Goal: Find specific page/section: Find specific page/section

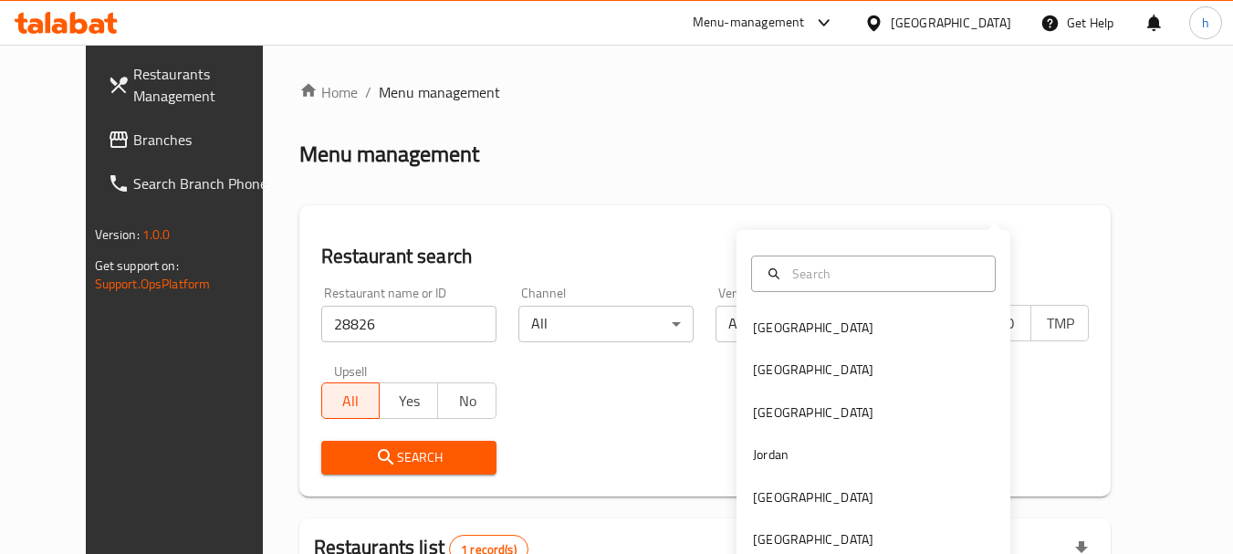
scroll to position [183, 0]
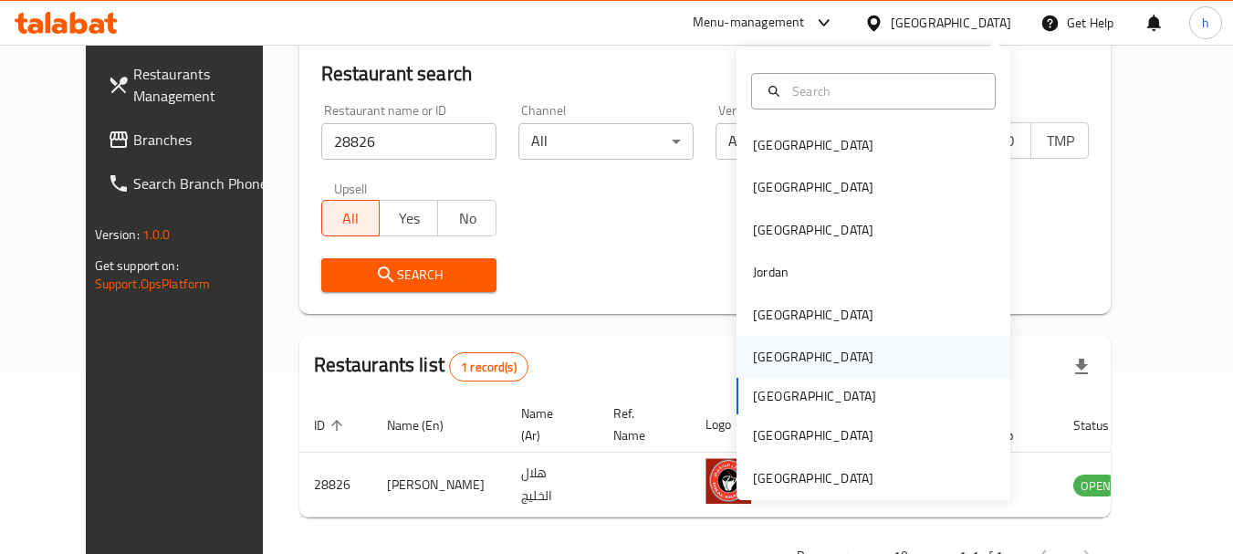
click at [753, 350] on div "Oman" at bounding box center [813, 357] width 120 height 20
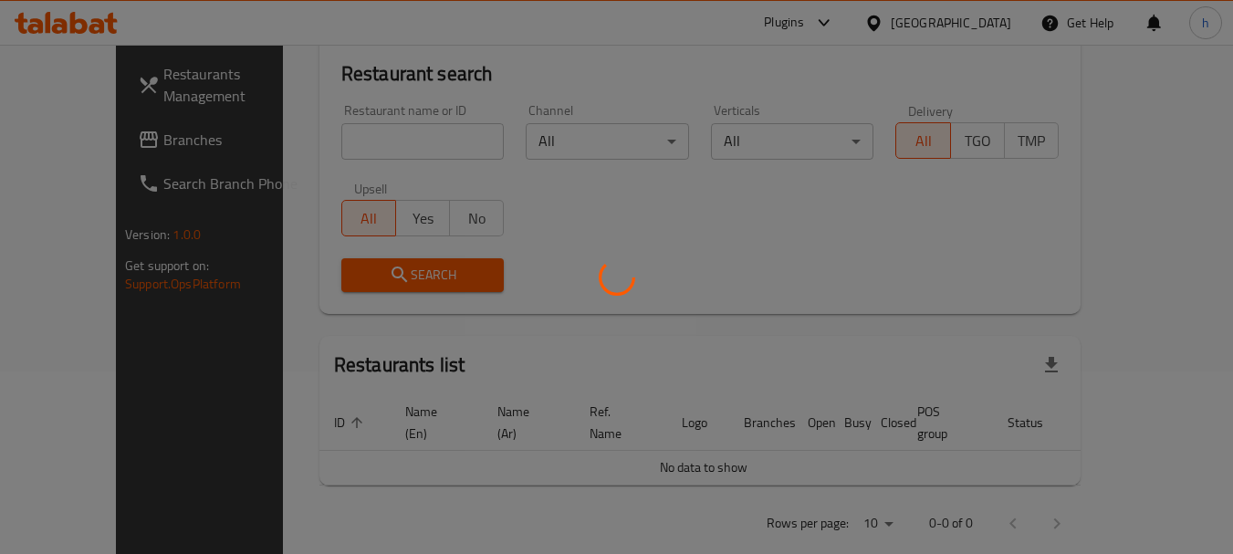
click at [65, 132] on div at bounding box center [616, 277] width 1233 height 554
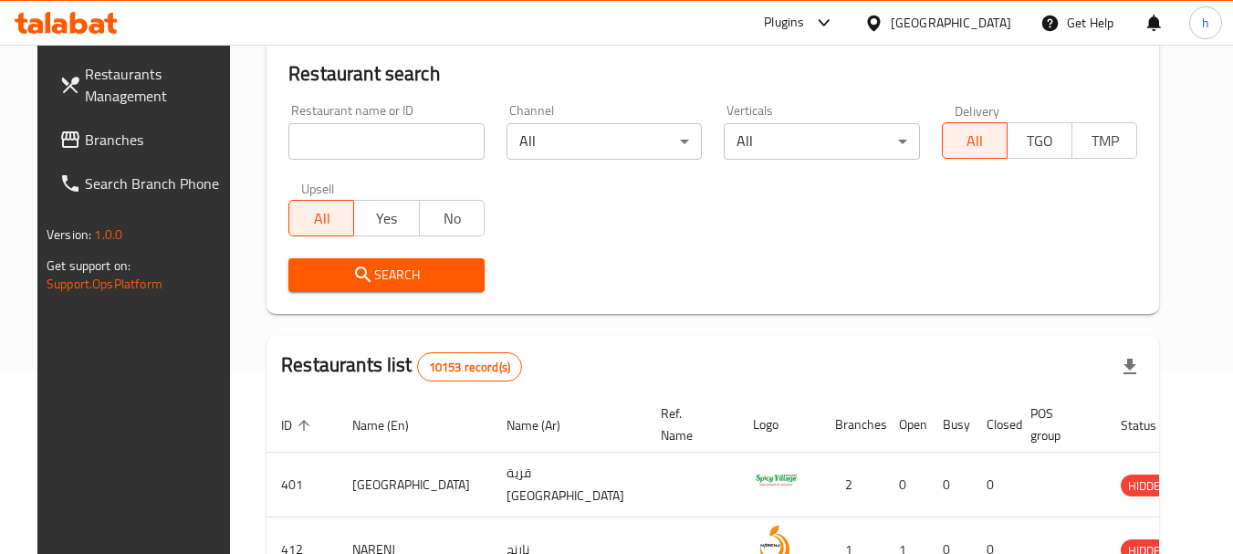
click at [85, 132] on span "Branches" at bounding box center [157, 140] width 144 height 22
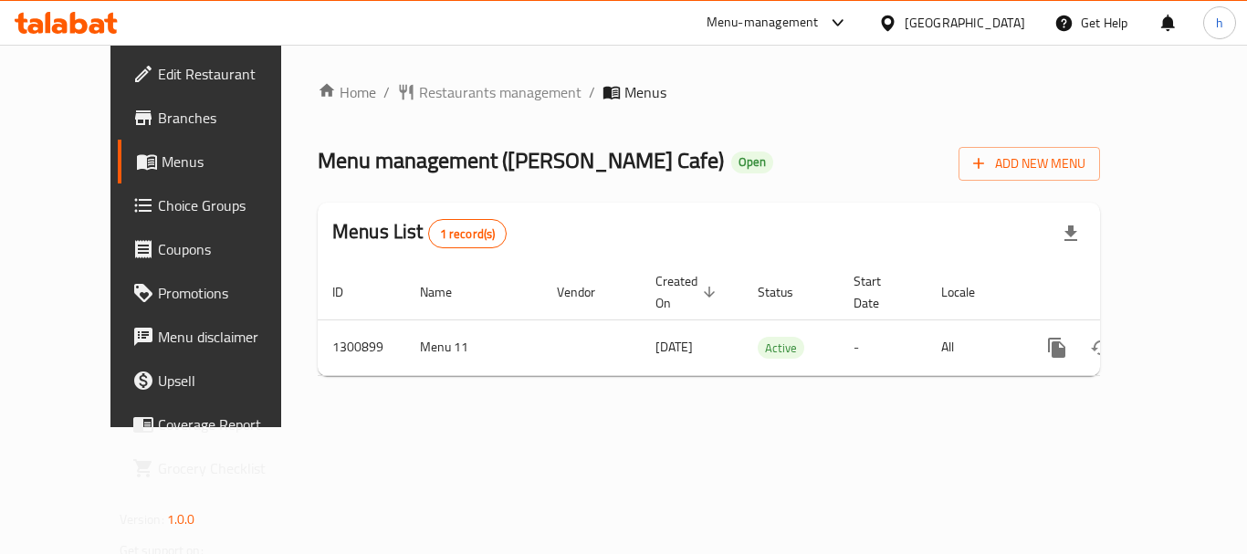
click at [834, 94] on ol "Home / Restaurants management / Menus" at bounding box center [709, 92] width 782 height 22
click at [455, 82] on span "Restaurants management" at bounding box center [500, 92] width 162 height 22
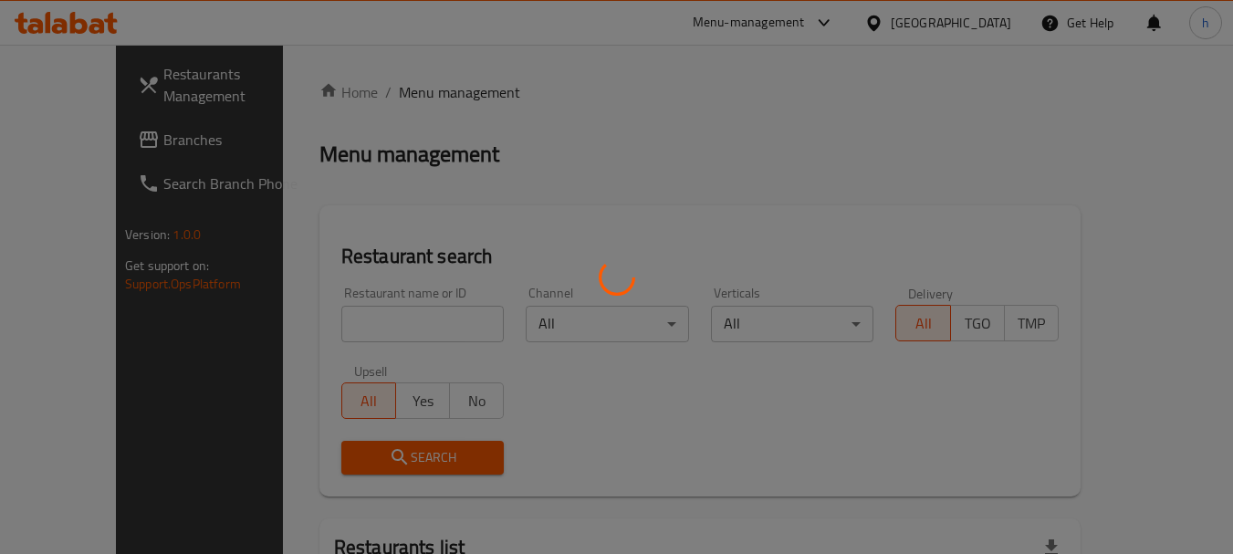
click at [316, 315] on div at bounding box center [616, 277] width 1233 height 554
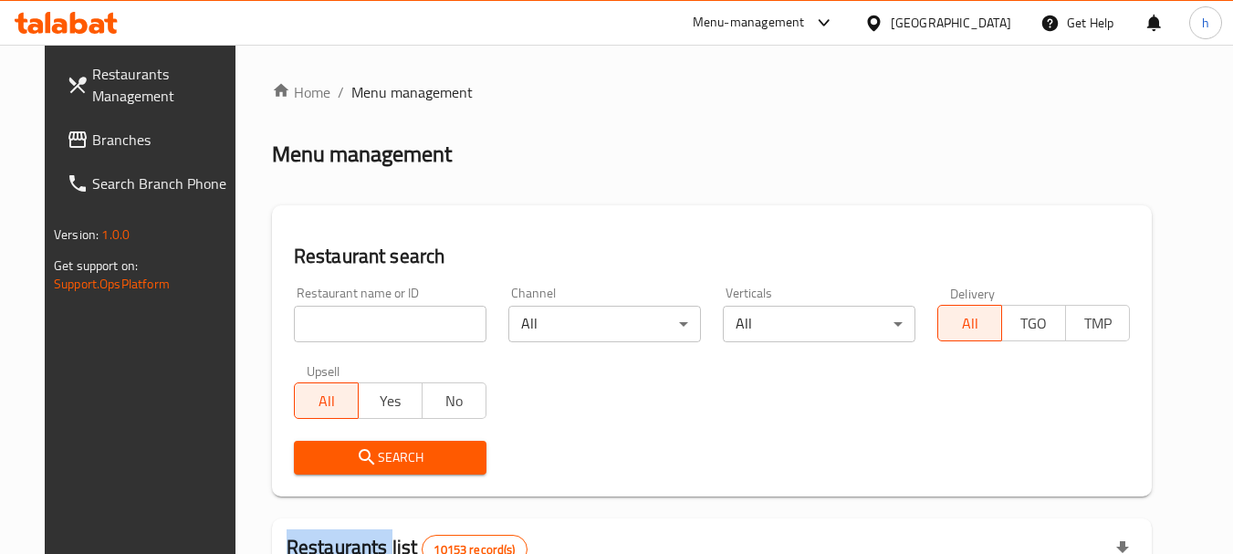
click at [316, 315] on div at bounding box center [616, 277] width 1233 height 554
click at [316, 315] on input "search" at bounding box center [390, 324] width 193 height 37
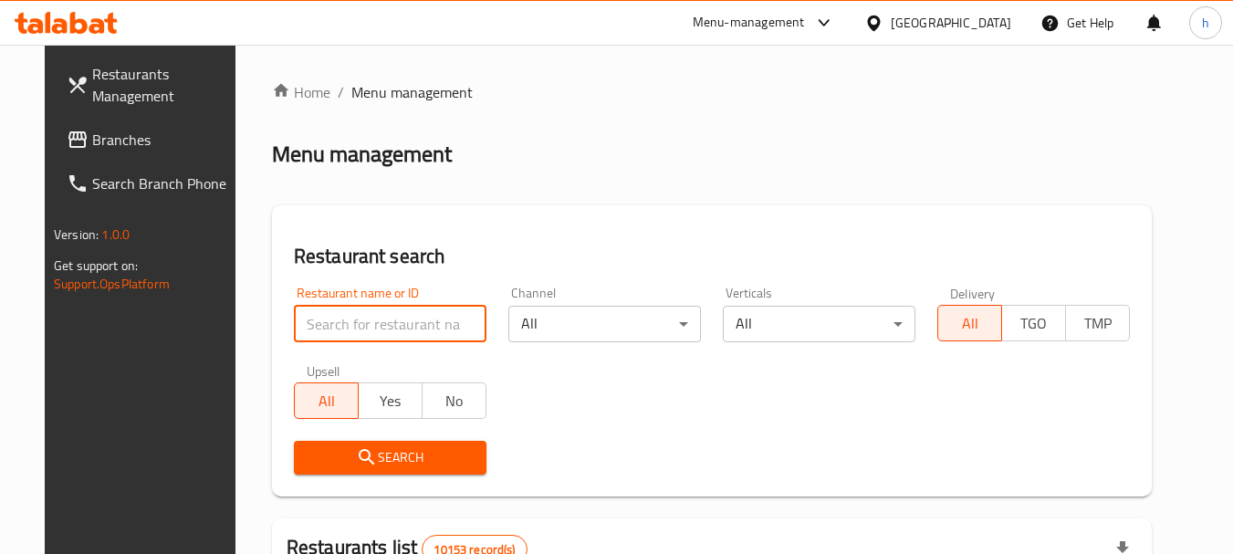
click at [316, 315] on input "search" at bounding box center [390, 324] width 193 height 37
paste input "770239"
type input "770239"
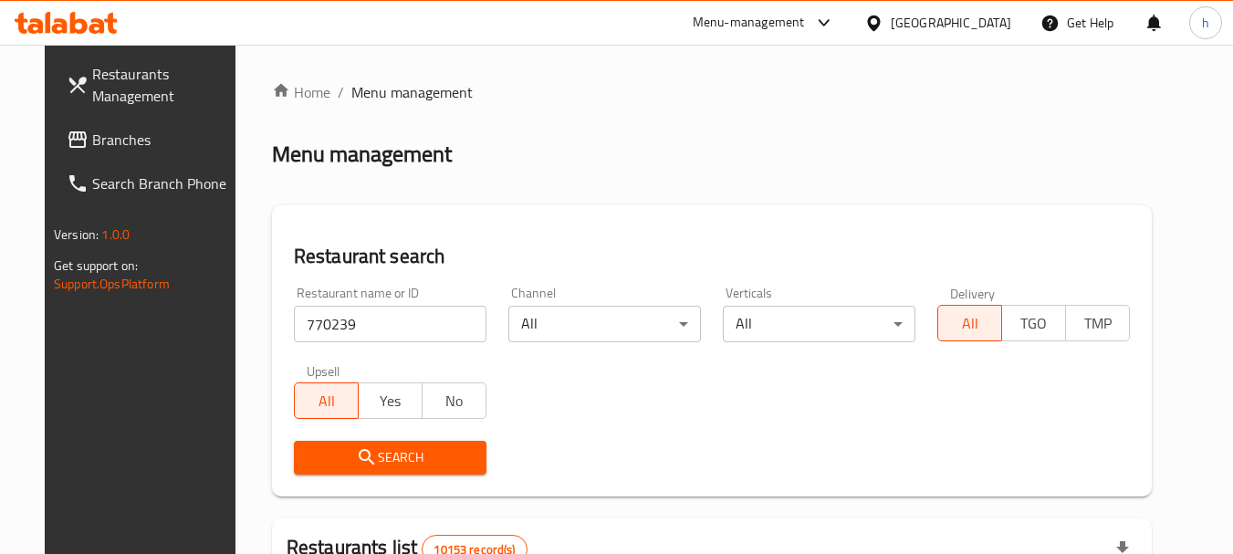
click at [328, 454] on span "Search" at bounding box center [390, 457] width 163 height 23
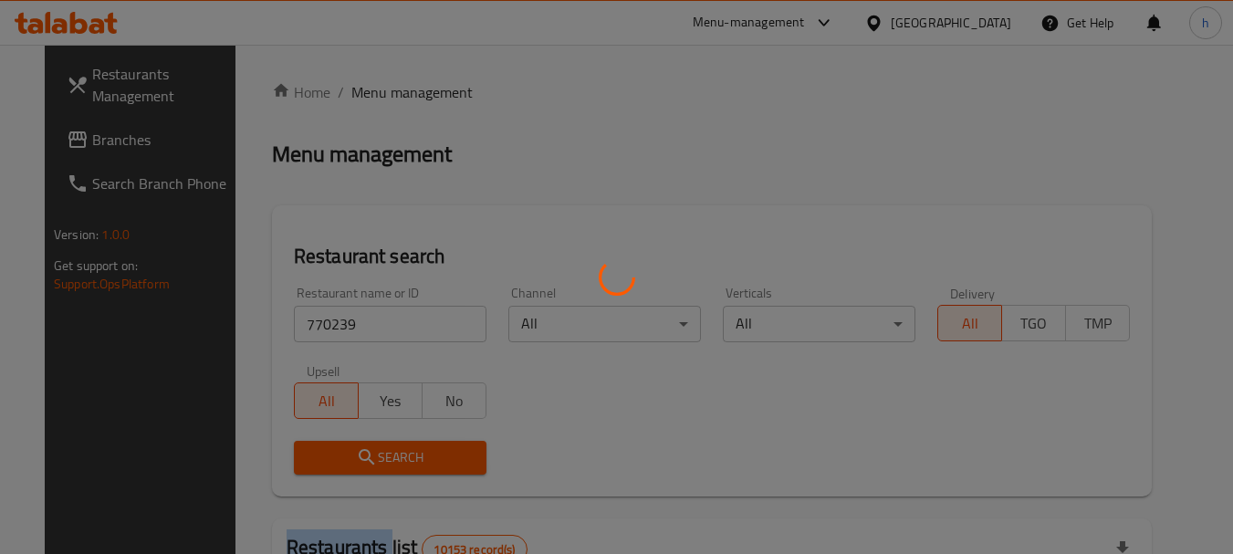
click at [328, 454] on div at bounding box center [616, 277] width 1233 height 554
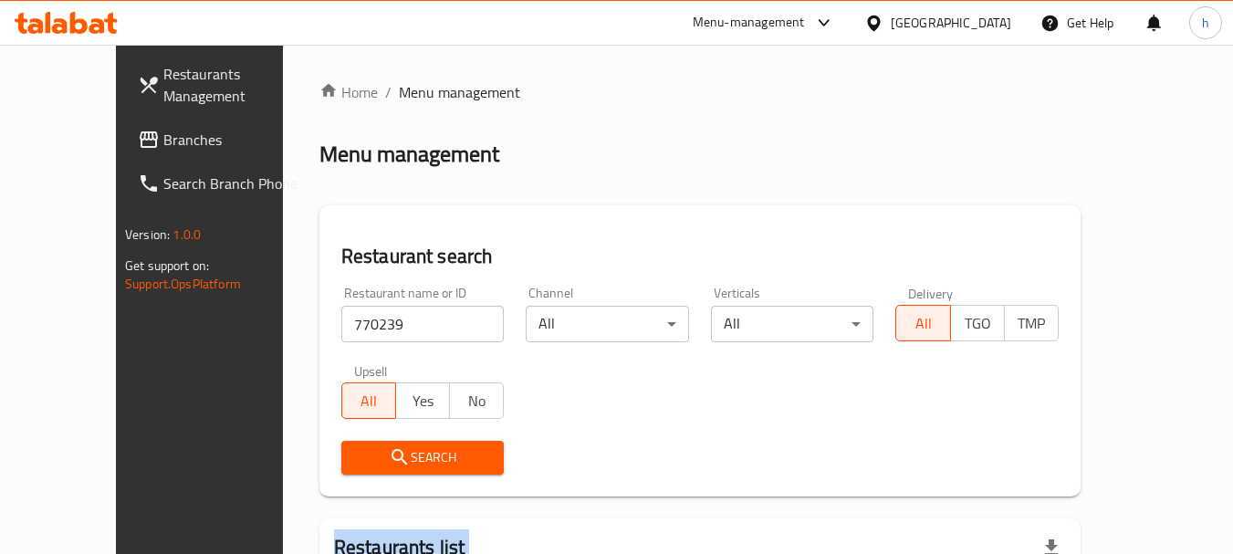
scroll to position [192, 0]
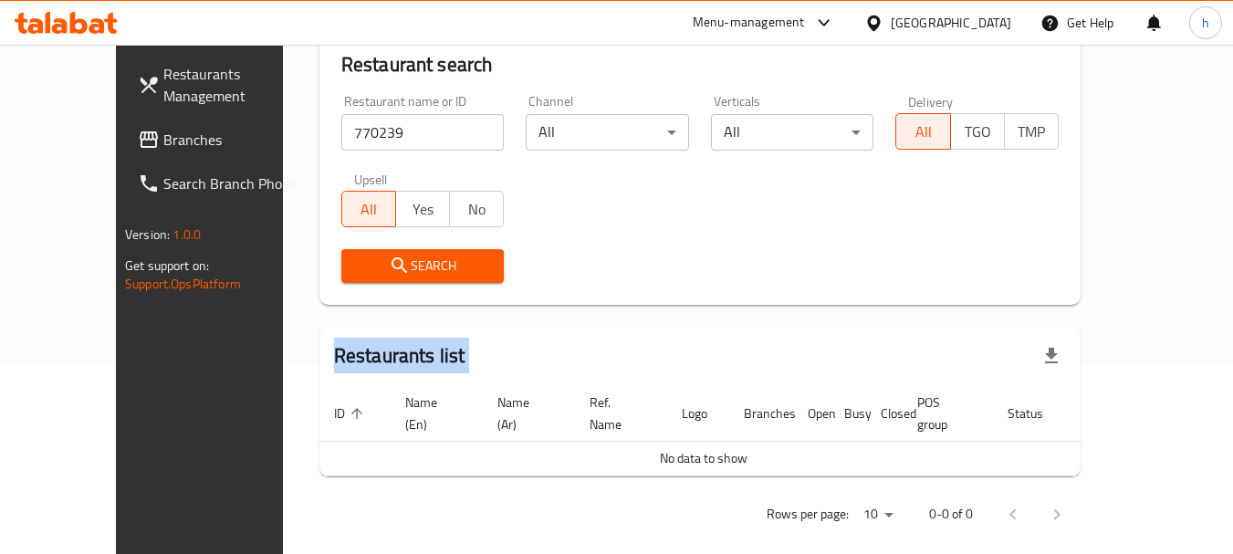
click at [367, 259] on span "Search" at bounding box center [423, 266] width 134 height 23
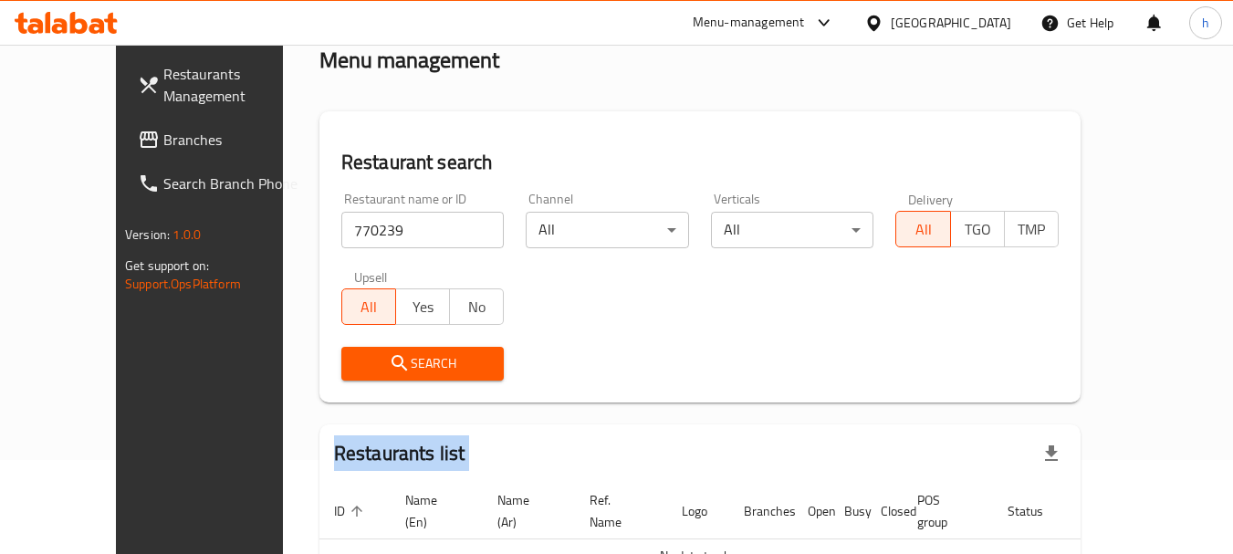
scroll to position [0, 0]
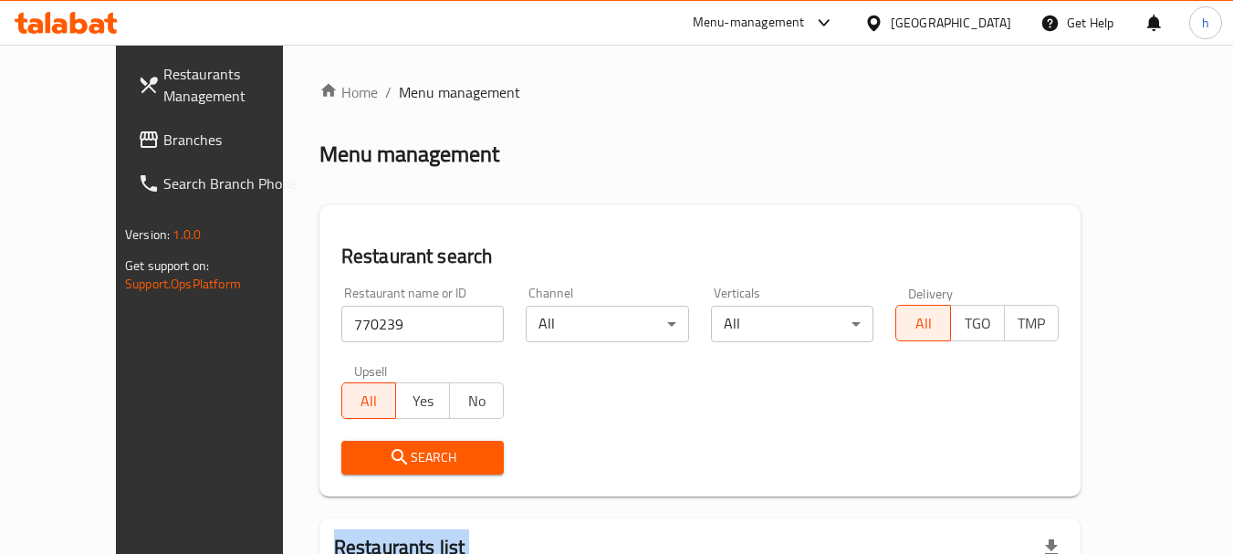
click at [163, 131] on span "Branches" at bounding box center [235, 140] width 144 height 22
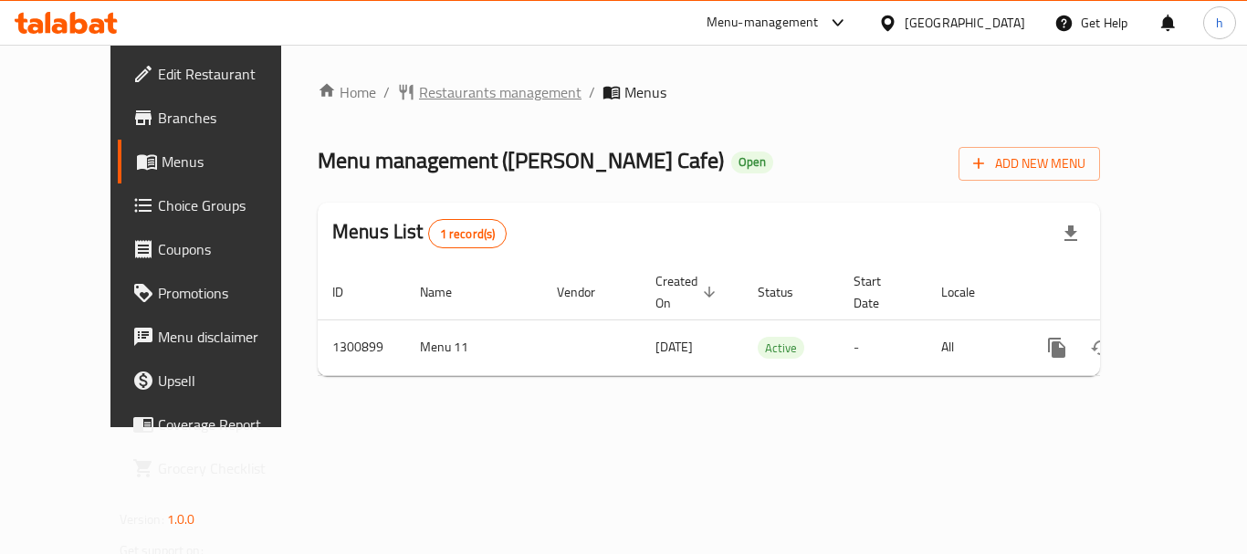
click at [435, 98] on span "Restaurants management" at bounding box center [500, 92] width 162 height 22
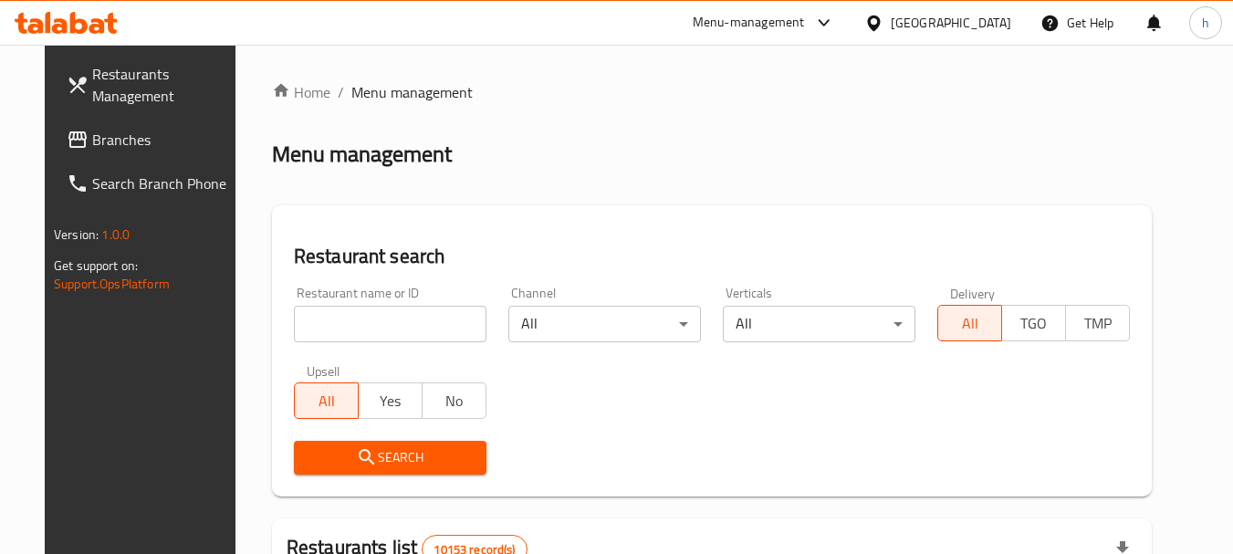
click at [362, 319] on input "search" at bounding box center [390, 324] width 193 height 37
paste input "701556"
type input "701556"
click at [356, 456] on icon "submit" at bounding box center [367, 457] width 22 height 22
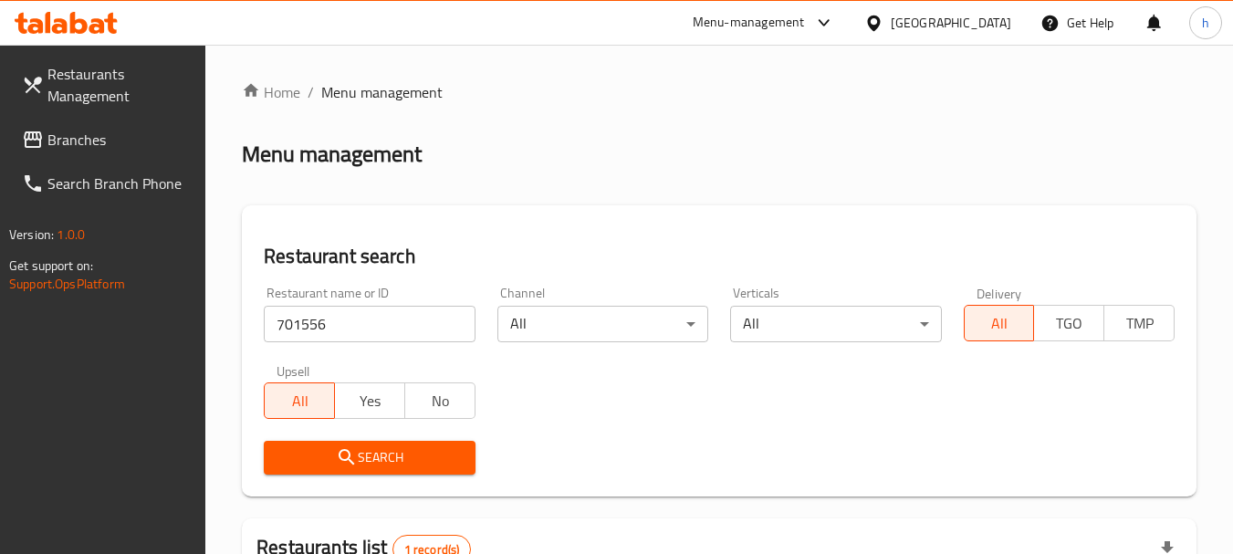
scroll to position [237, 0]
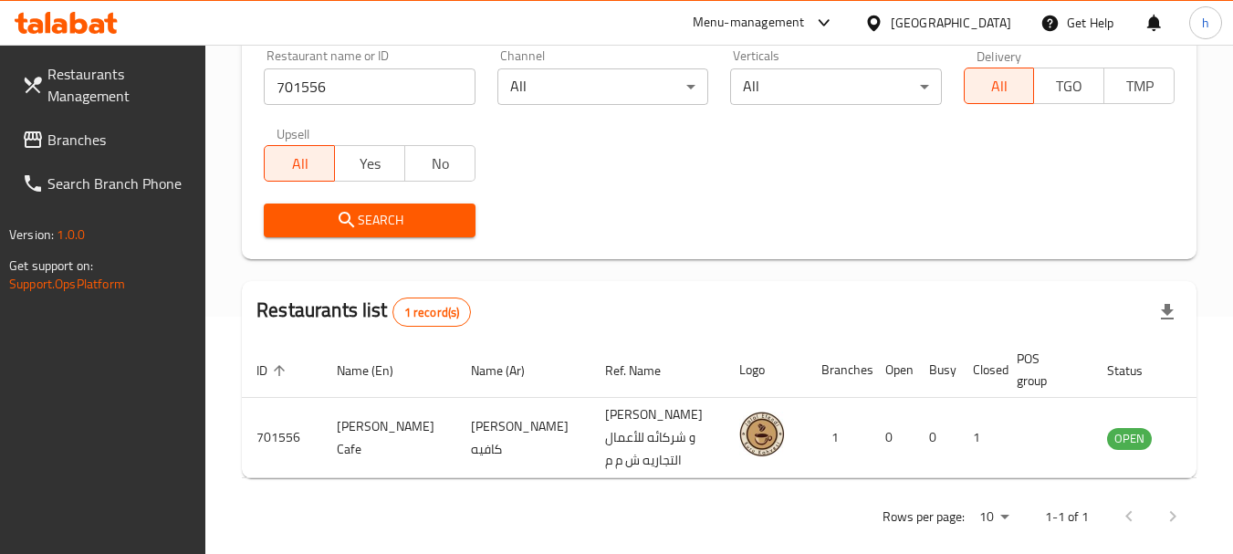
click at [990, 25] on div "Oman" at bounding box center [951, 23] width 120 height 20
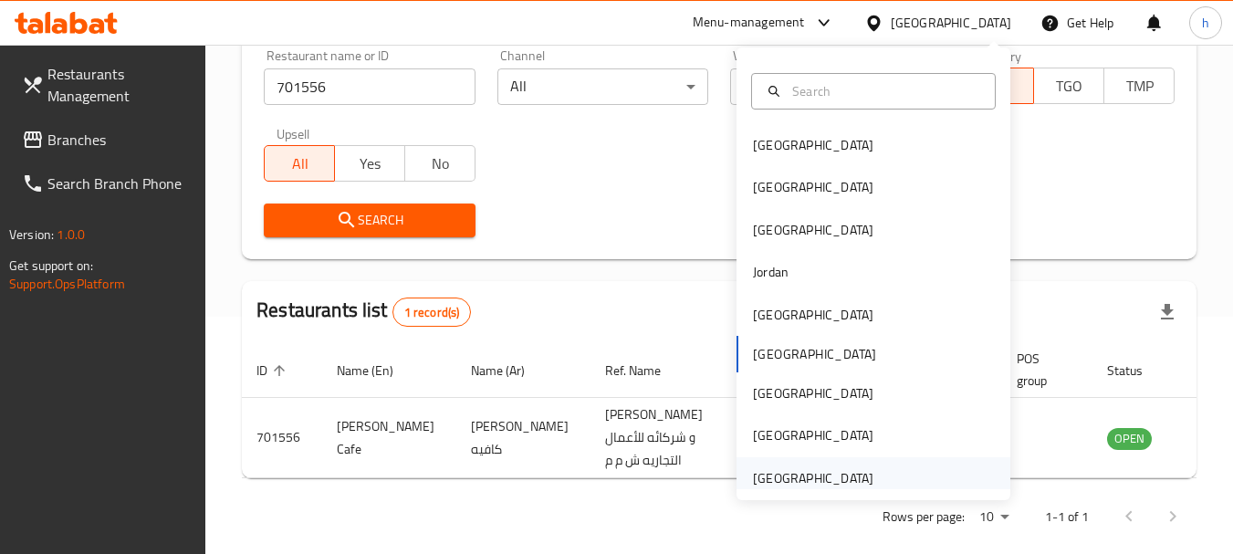
click at [764, 477] on div "[GEOGRAPHIC_DATA]" at bounding box center [813, 478] width 120 height 20
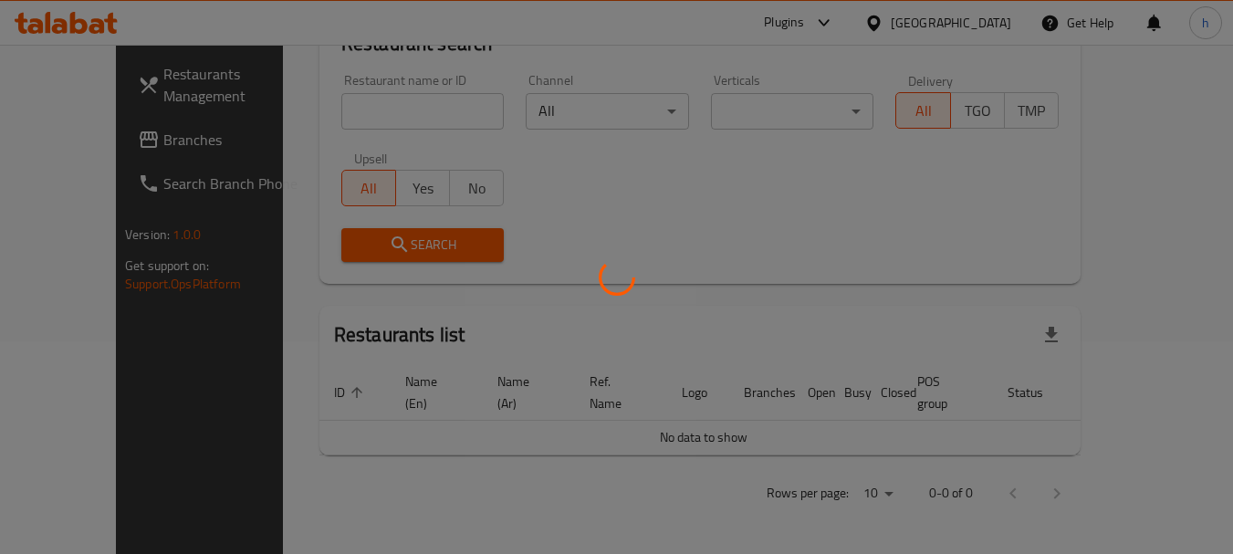
scroll to position [192, 0]
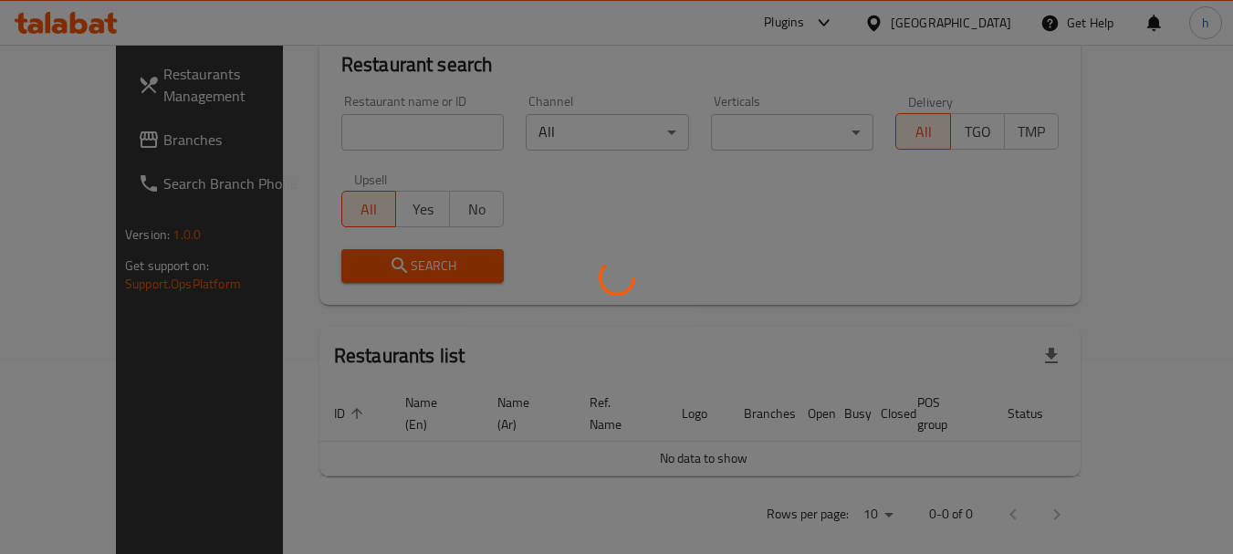
click at [68, 142] on div at bounding box center [616, 277] width 1233 height 554
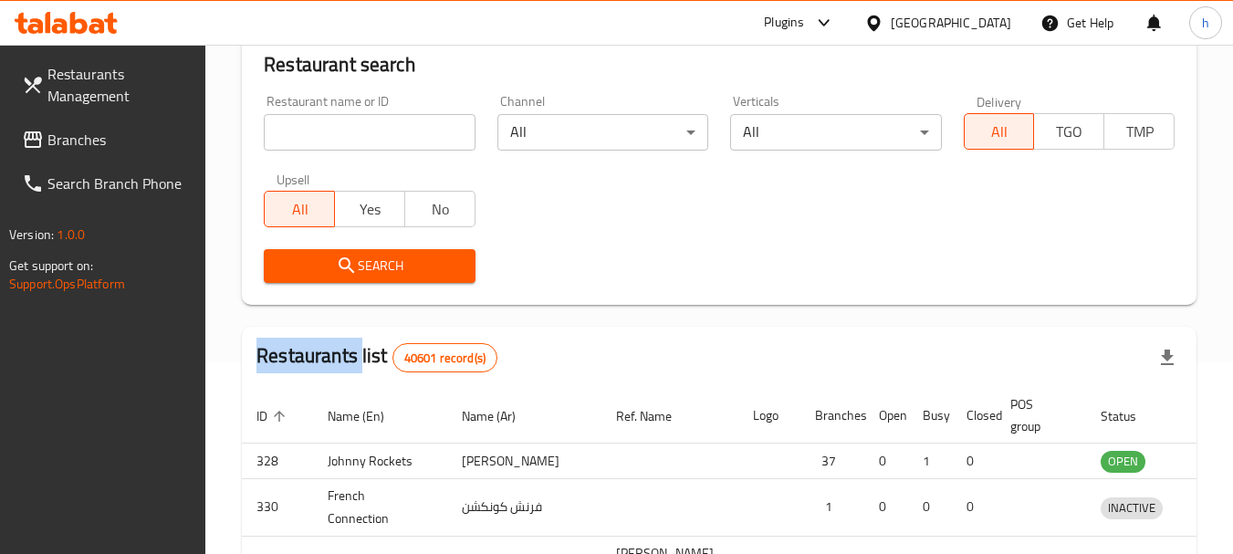
scroll to position [237, 0]
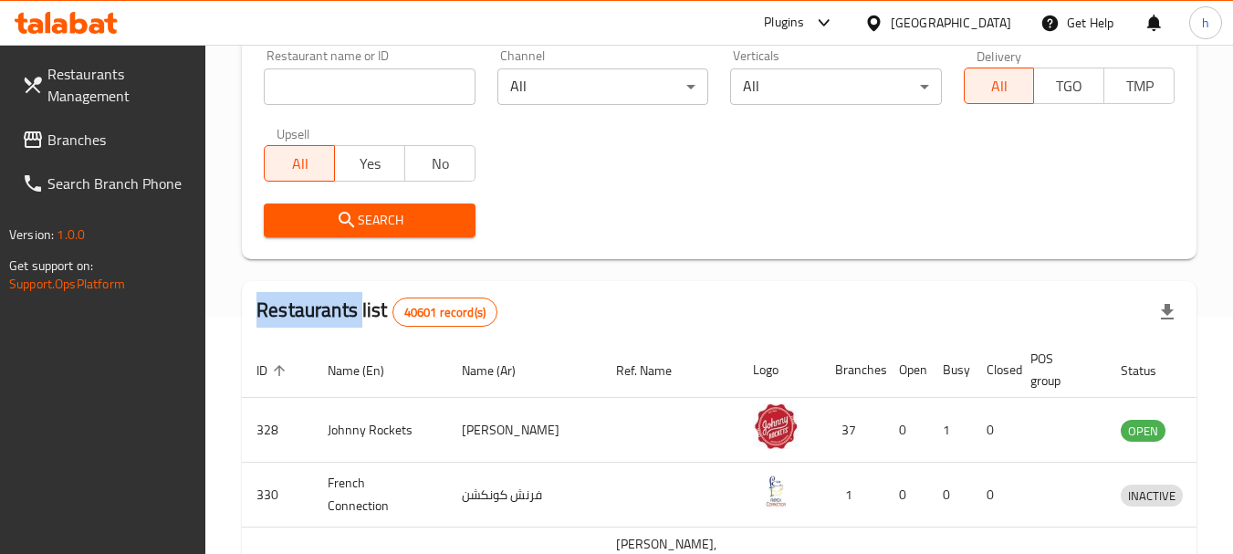
click at [68, 142] on span "Branches" at bounding box center [119, 140] width 144 height 22
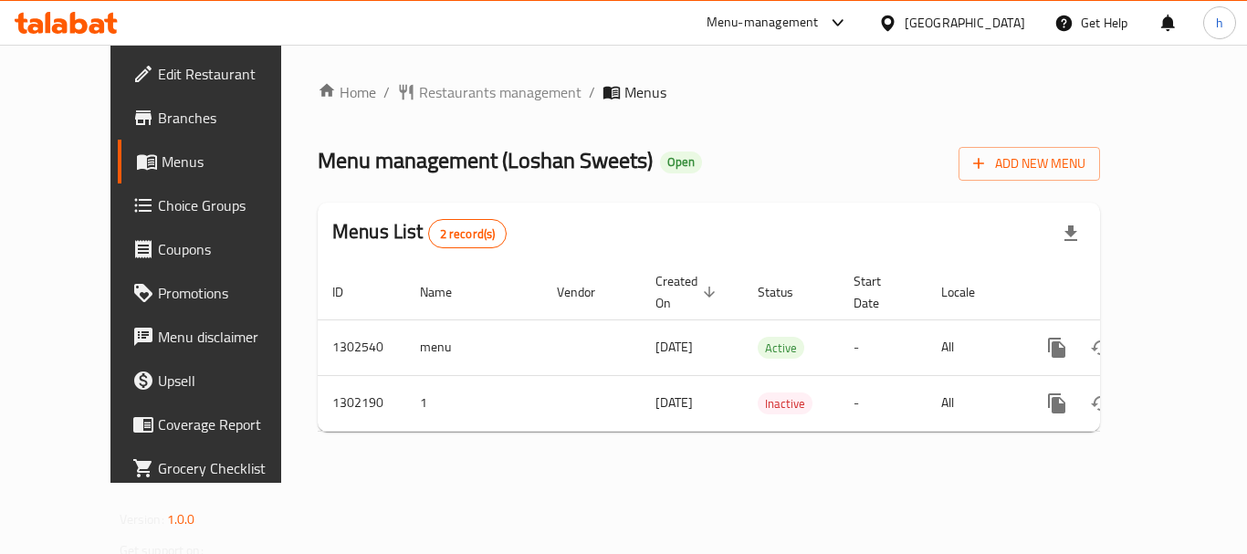
click at [452, 91] on div at bounding box center [623, 277] width 1247 height 554
click at [452, 91] on span "Restaurants management" at bounding box center [500, 92] width 162 height 22
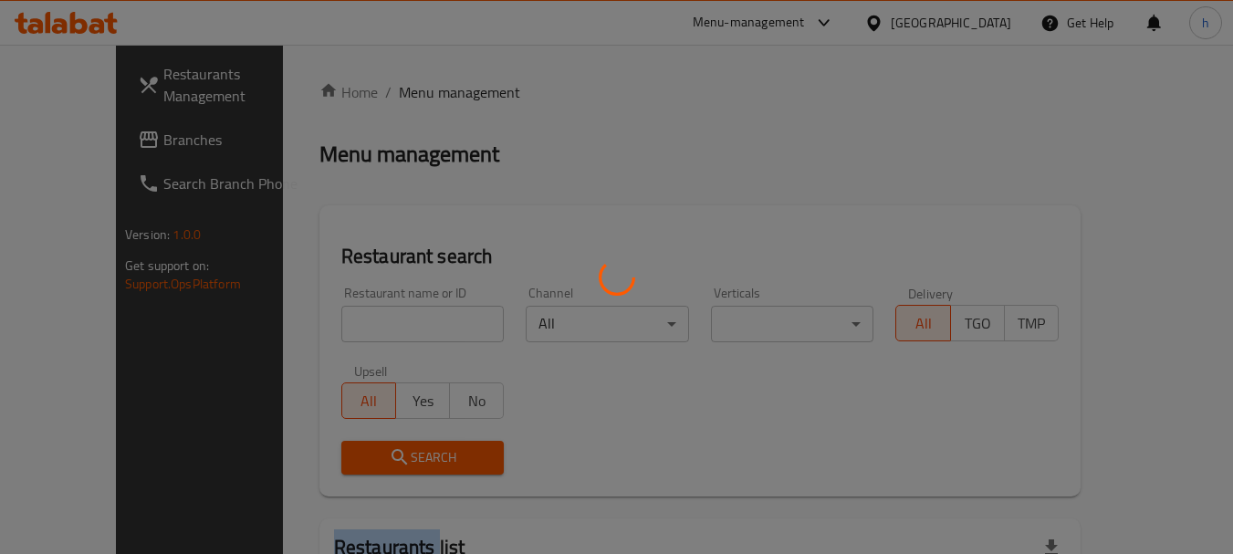
click at [452, 91] on div at bounding box center [616, 277] width 1233 height 554
click at [335, 321] on div at bounding box center [616, 277] width 1233 height 554
click at [333, 321] on div at bounding box center [616, 277] width 1233 height 554
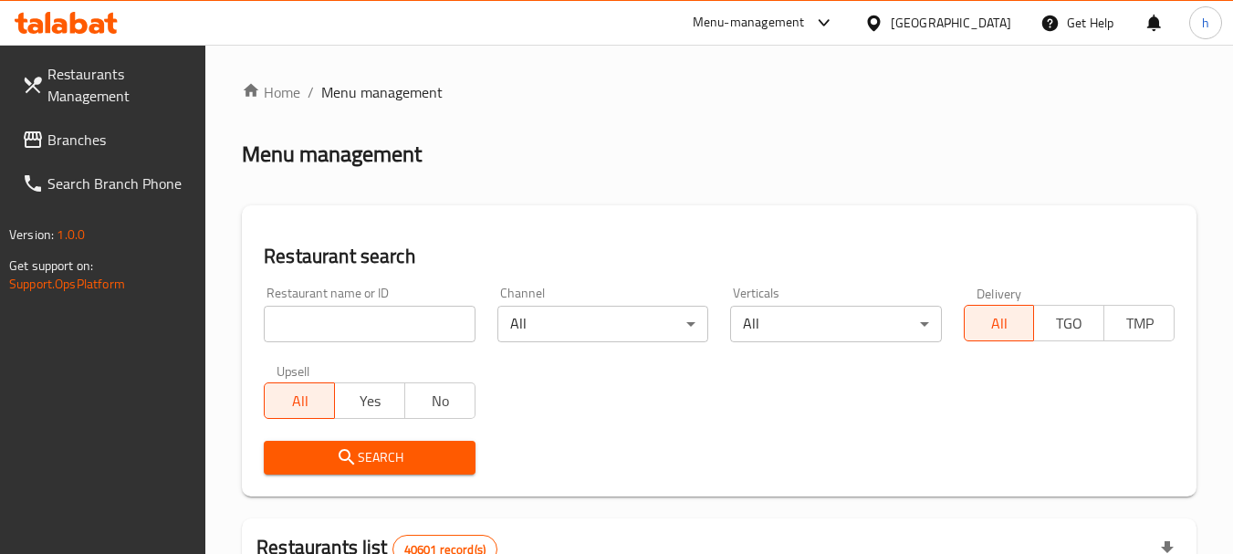
click at [333, 321] on input "search" at bounding box center [369, 324] width 211 height 37
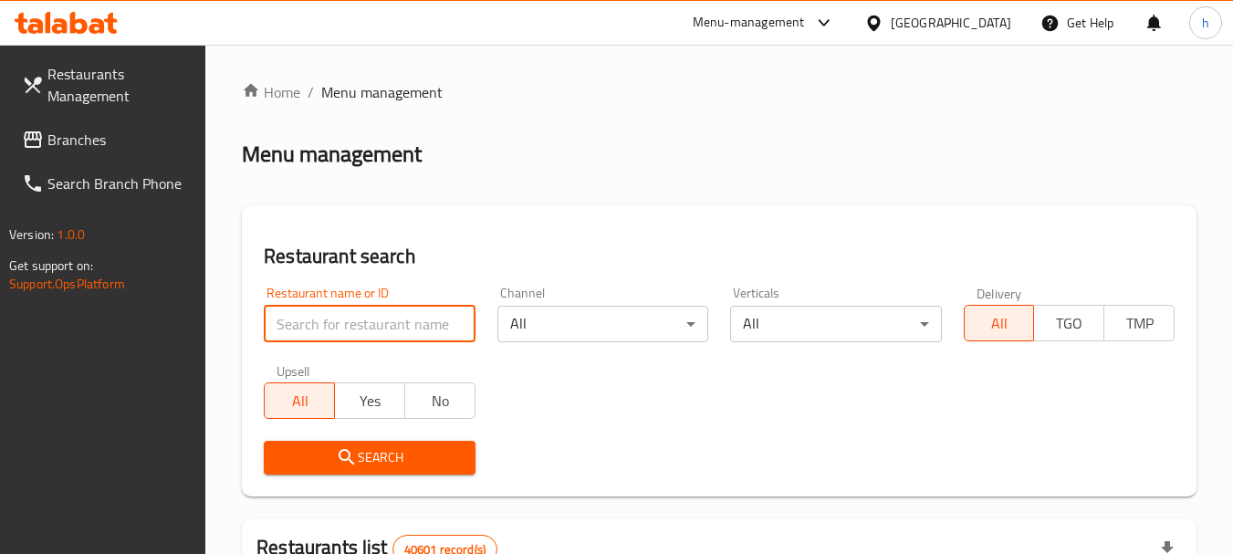
click at [333, 321] on input "search" at bounding box center [369, 324] width 211 height 37
paste input "702327"
type input "702327"
click at [330, 447] on span "Search" at bounding box center [369, 457] width 182 height 23
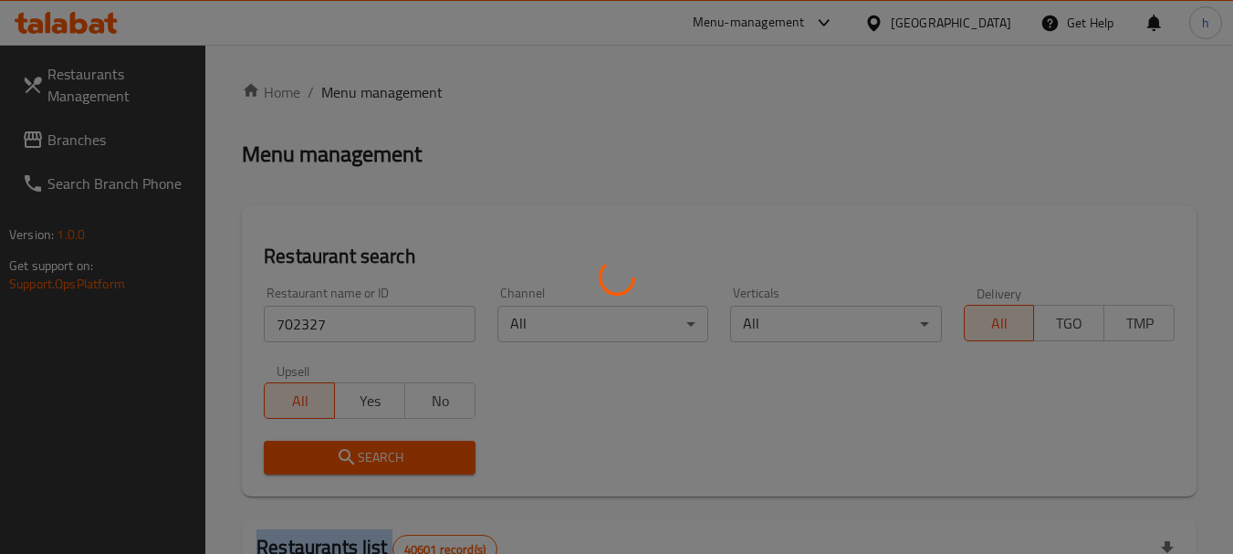
click at [330, 447] on div at bounding box center [616, 277] width 1233 height 554
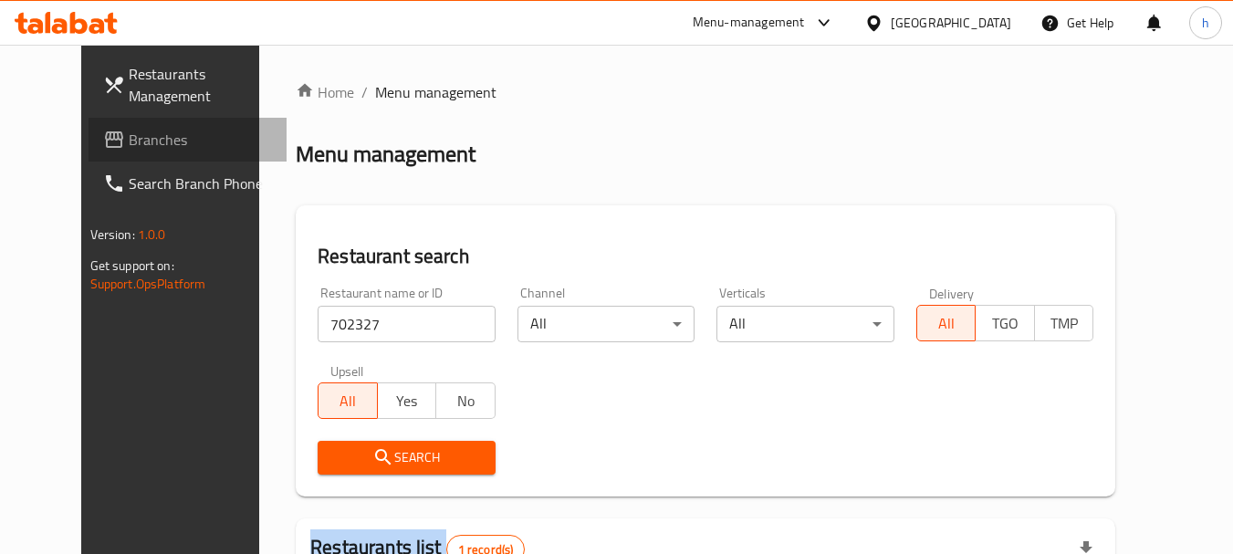
click at [129, 132] on span "Branches" at bounding box center [201, 140] width 144 height 22
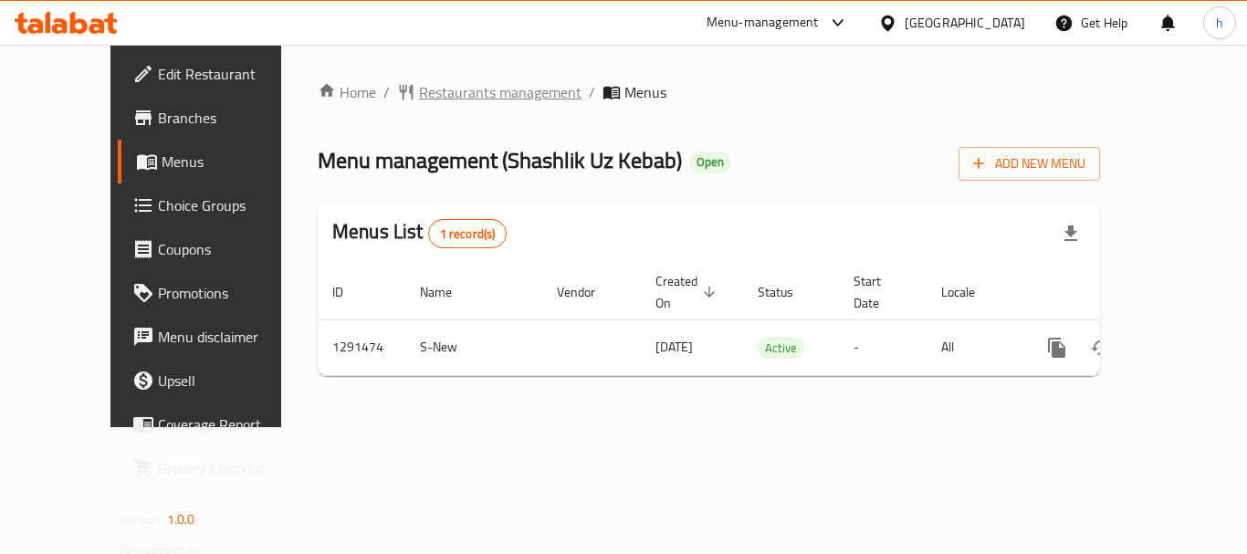
click at [424, 97] on span "Restaurants management" at bounding box center [500, 92] width 162 height 22
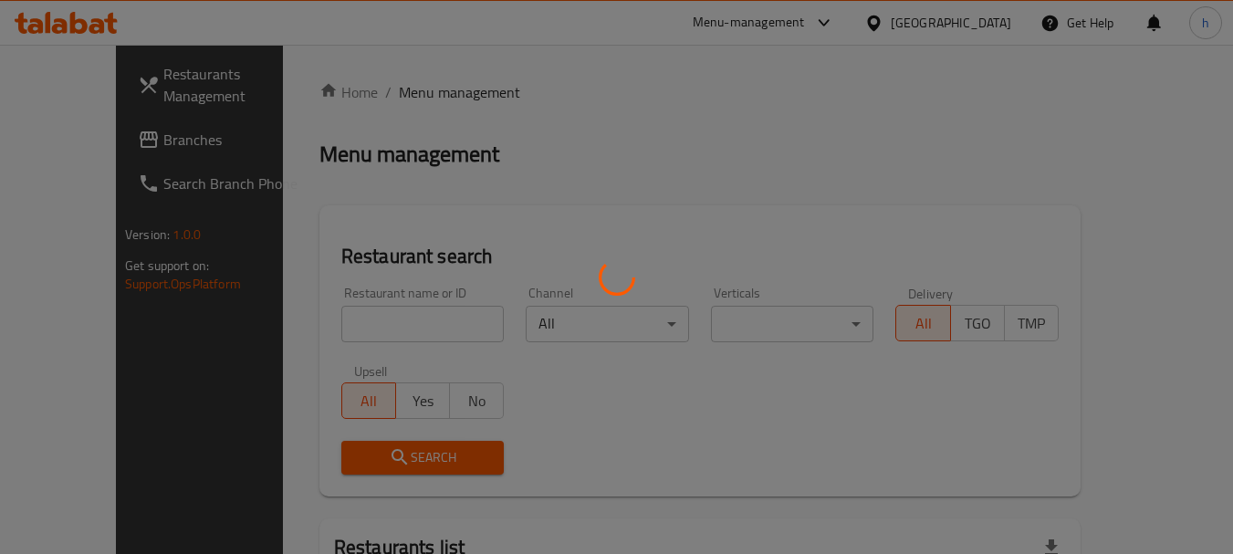
click at [348, 320] on div at bounding box center [616, 277] width 1233 height 554
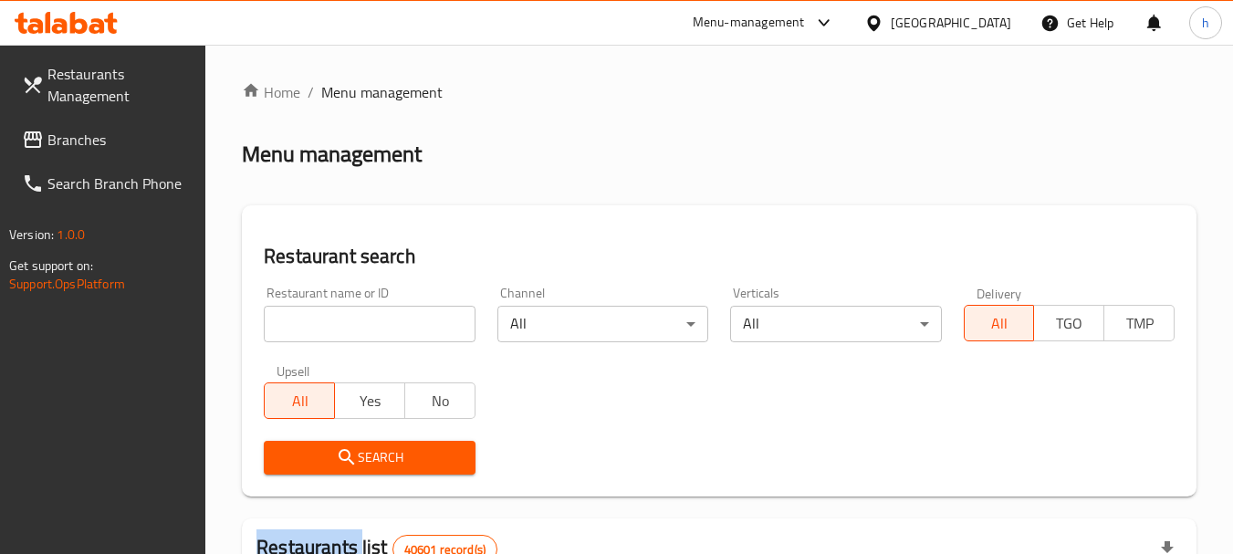
click at [348, 320] on div at bounding box center [616, 277] width 1233 height 554
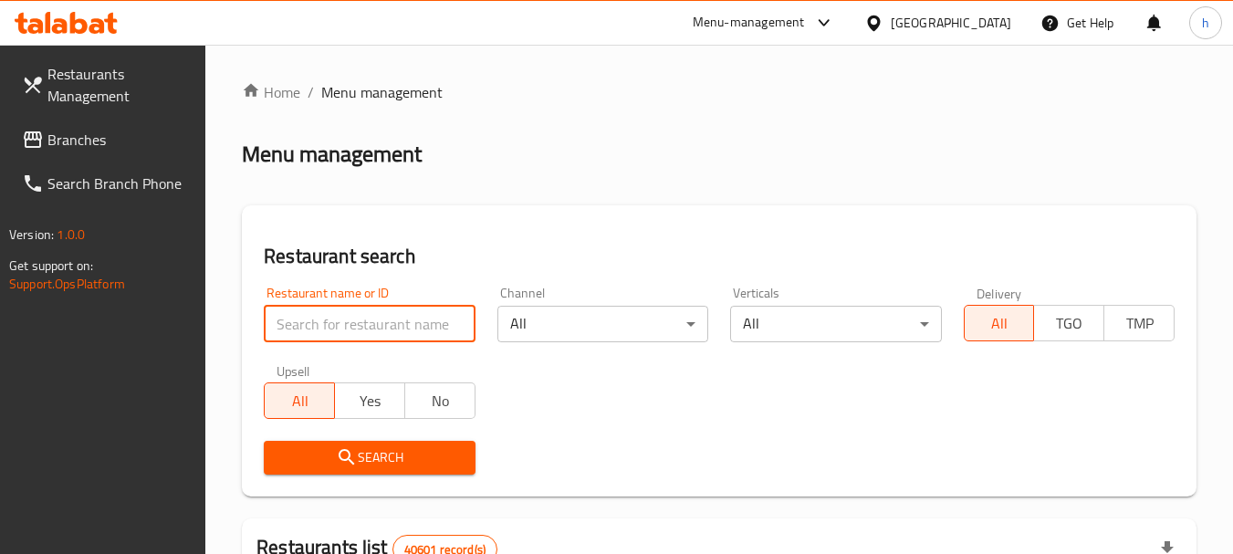
click at [348, 320] on input "search" at bounding box center [369, 324] width 211 height 37
paste input "698737"
type input "698737"
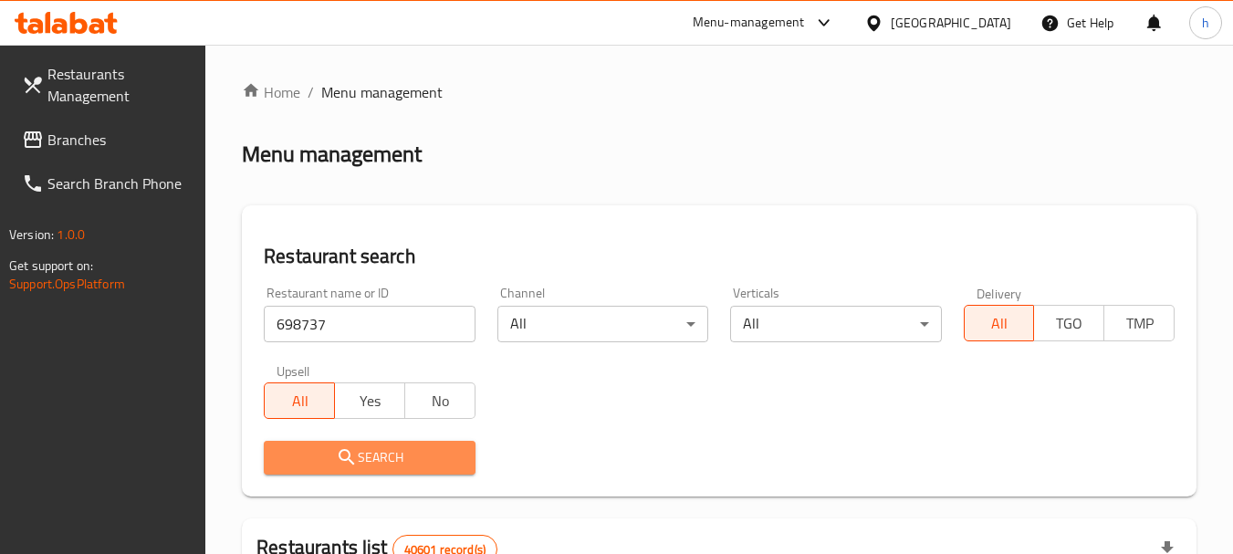
click at [396, 462] on span "Search" at bounding box center [369, 457] width 182 height 23
click at [396, 462] on div at bounding box center [616, 277] width 1233 height 554
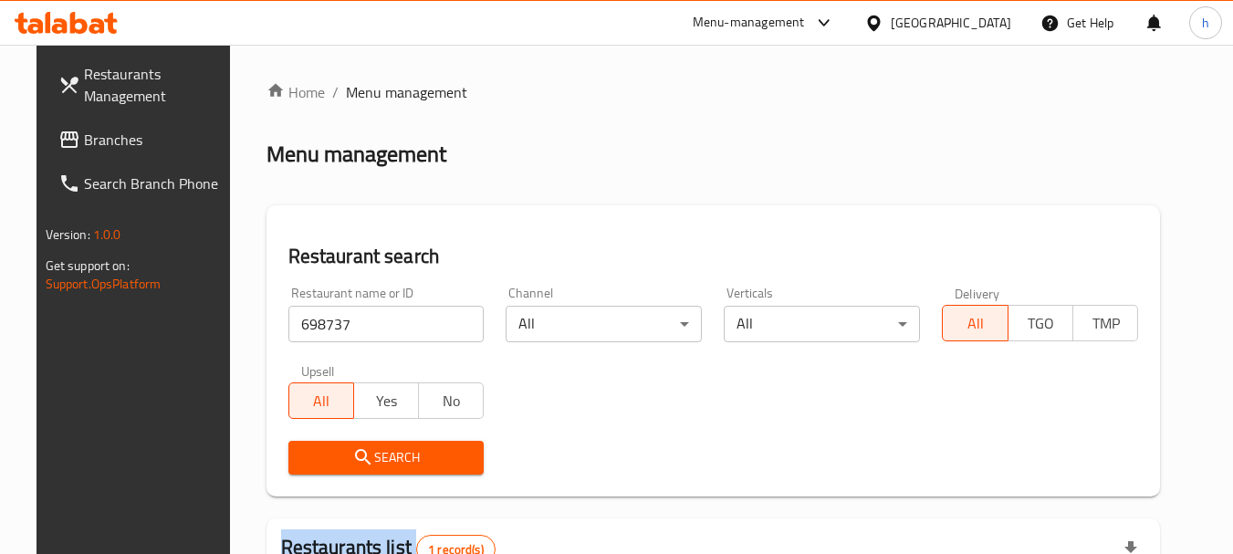
click at [94, 141] on span "Branches" at bounding box center [156, 140] width 144 height 22
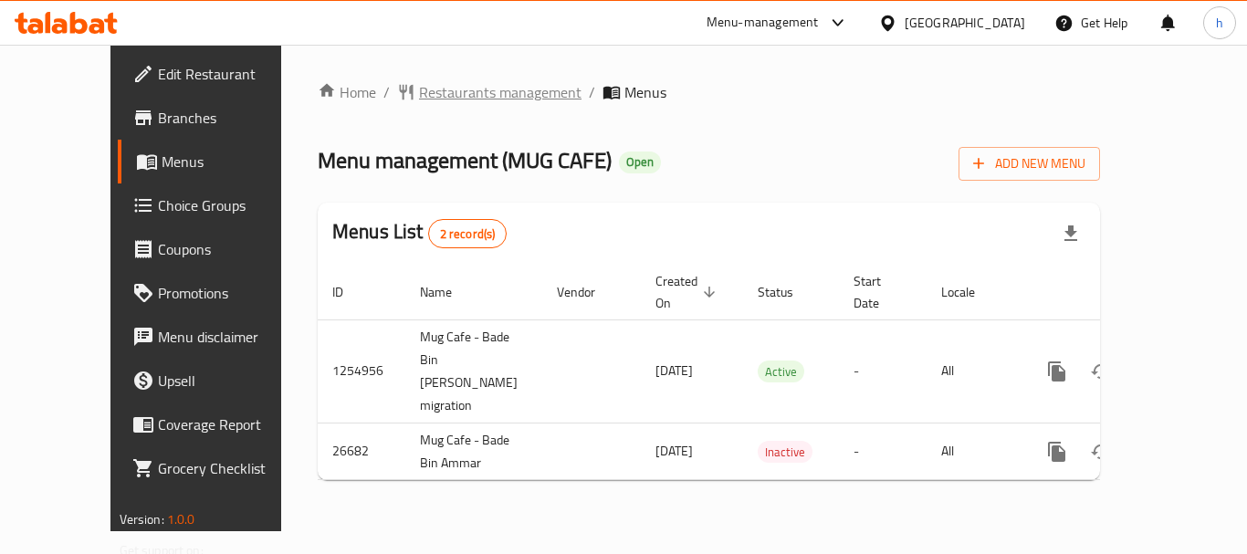
click at [432, 92] on span "Restaurants management" at bounding box center [500, 92] width 162 height 22
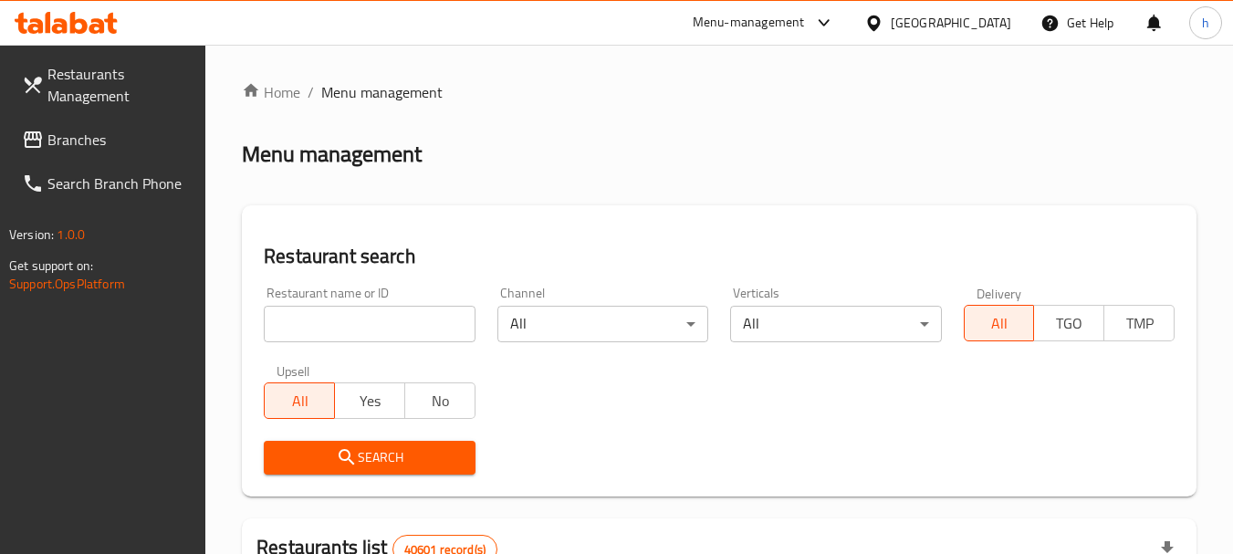
click at [330, 314] on input "search" at bounding box center [369, 324] width 211 height 37
paste input "13910"
type input "13910"
click at [329, 461] on span "Search" at bounding box center [369, 457] width 182 height 23
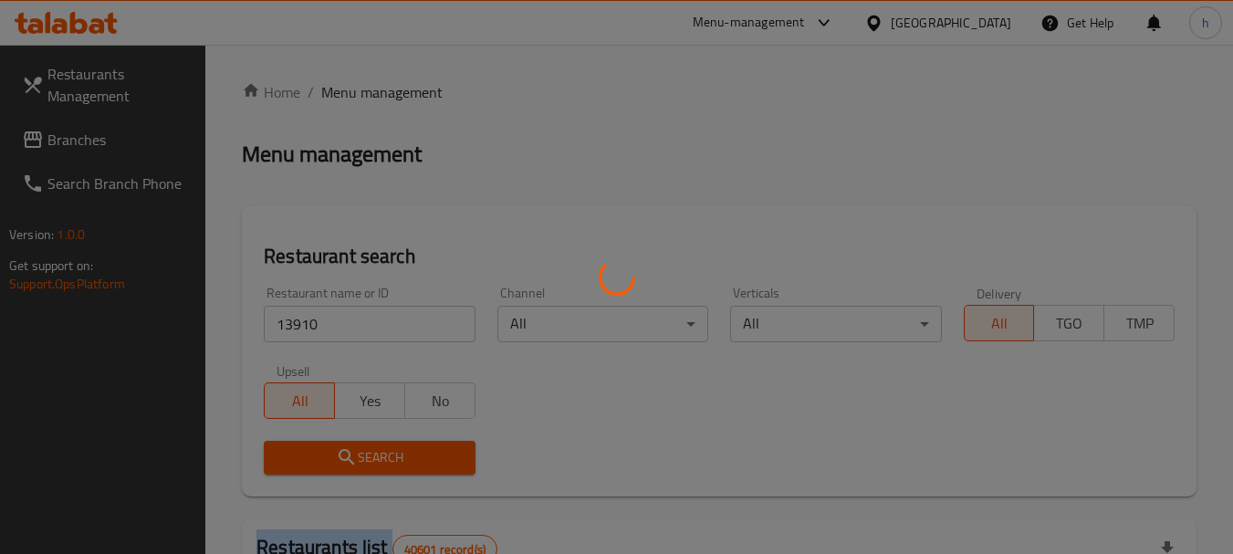
click at [329, 461] on div at bounding box center [616, 277] width 1233 height 554
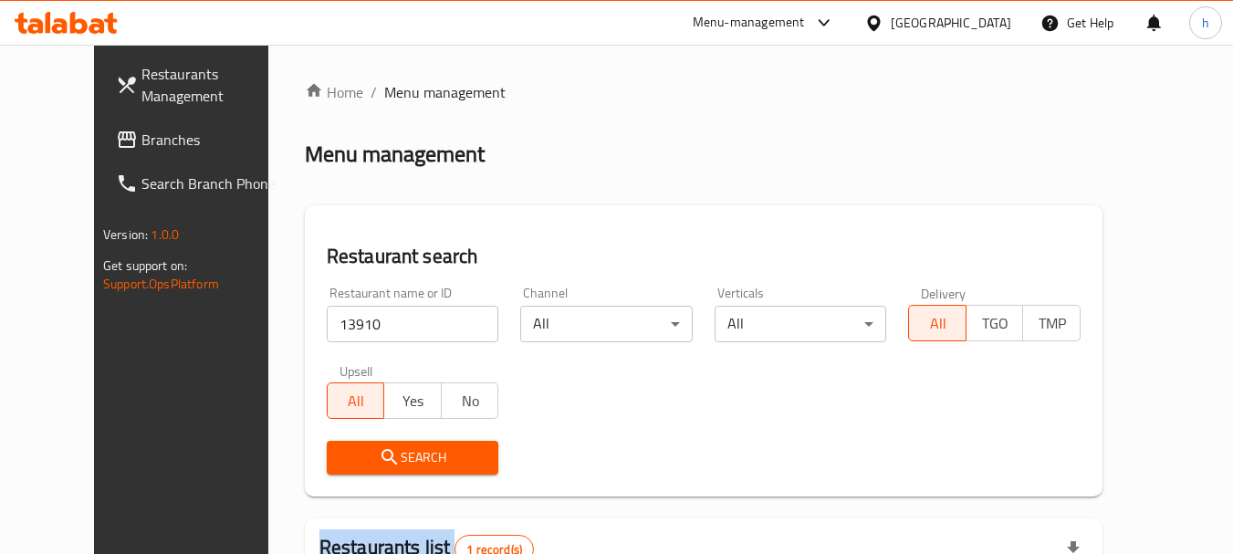
click at [141, 135] on span "Branches" at bounding box center [213, 140] width 144 height 22
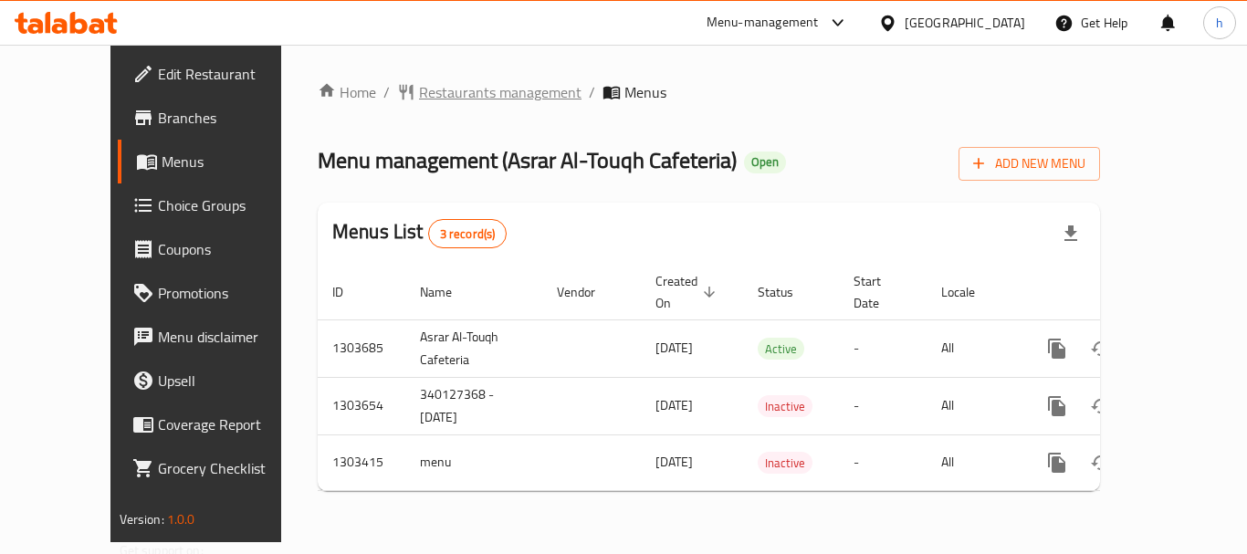
click at [450, 92] on span "Restaurants management" at bounding box center [500, 92] width 162 height 22
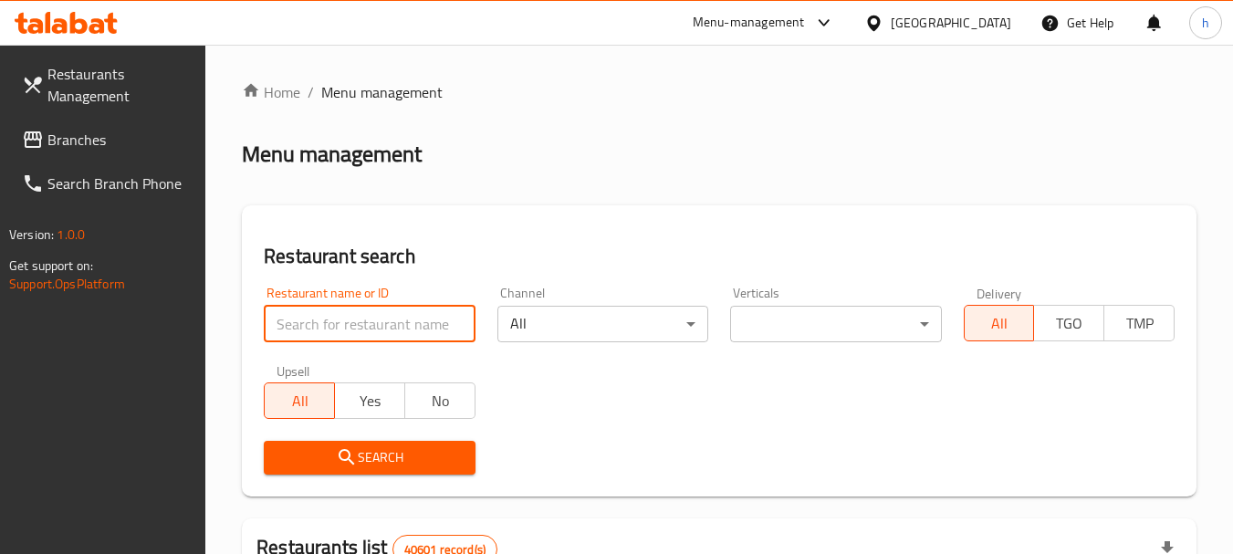
click at [371, 311] on input "search" at bounding box center [369, 324] width 211 height 37
paste input "702816"
type input "702816"
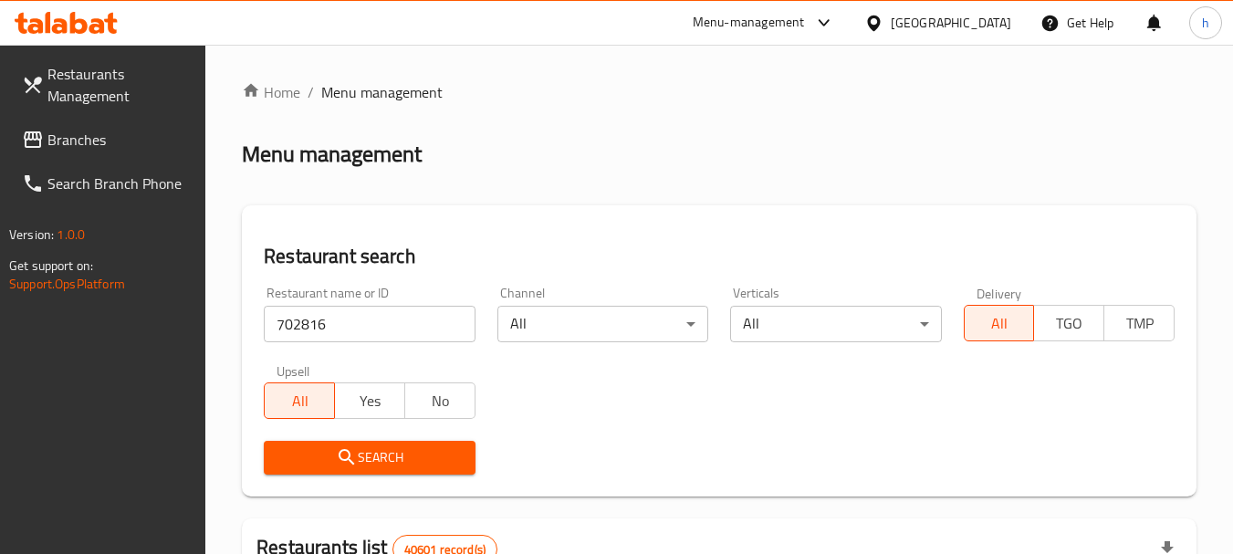
click at [370, 464] on span "Search" at bounding box center [369, 457] width 182 height 23
click at [370, 464] on div at bounding box center [616, 277] width 1233 height 554
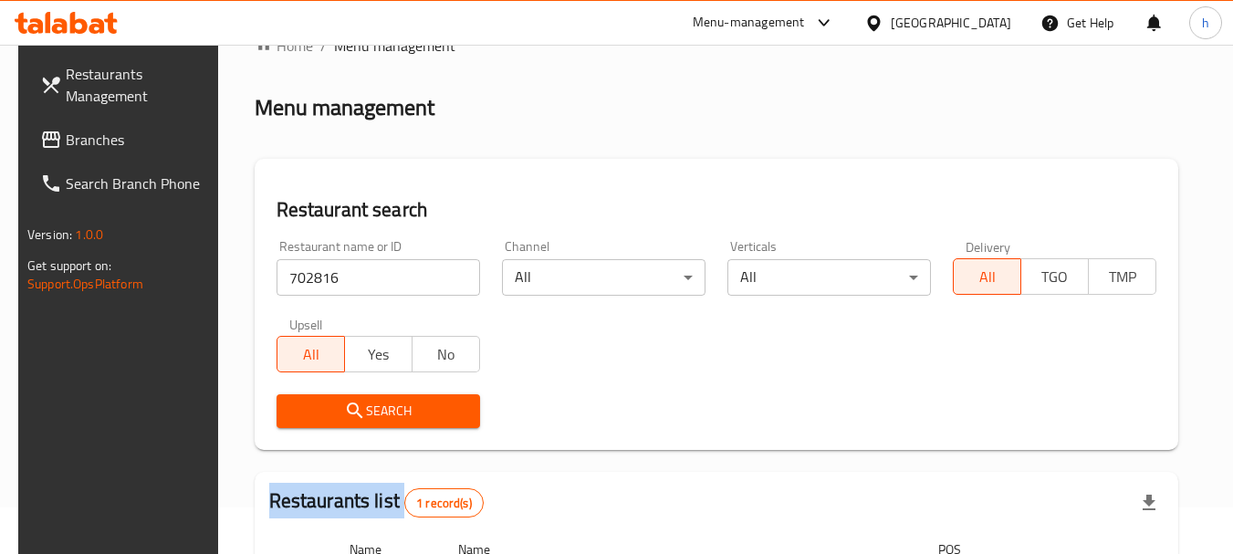
scroll to position [260, 0]
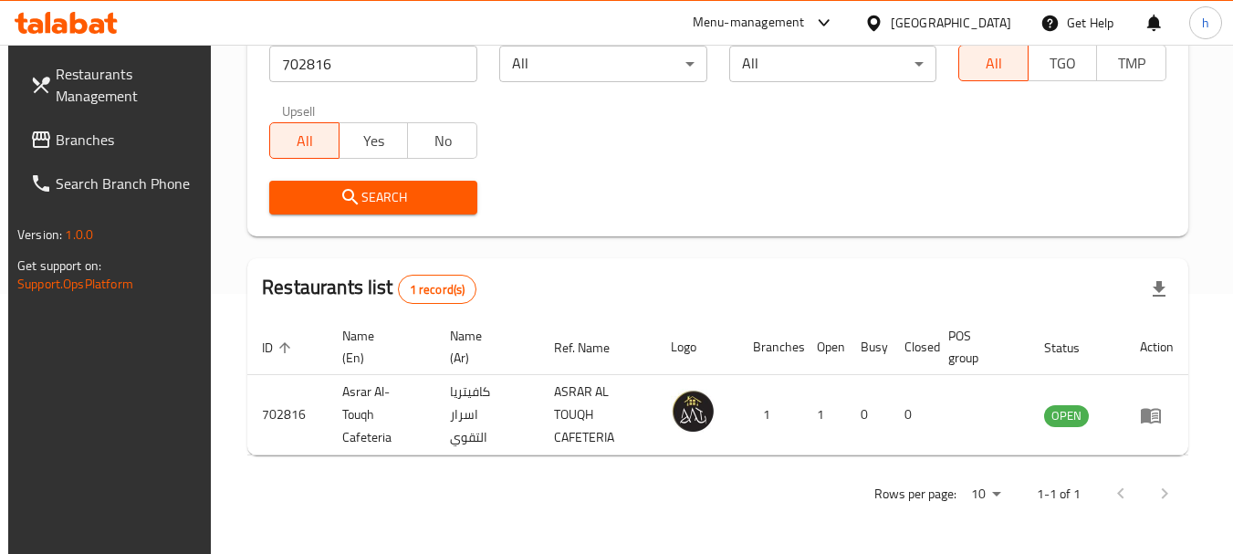
click at [932, 21] on div "United Arab Emirates" at bounding box center [951, 23] width 120 height 20
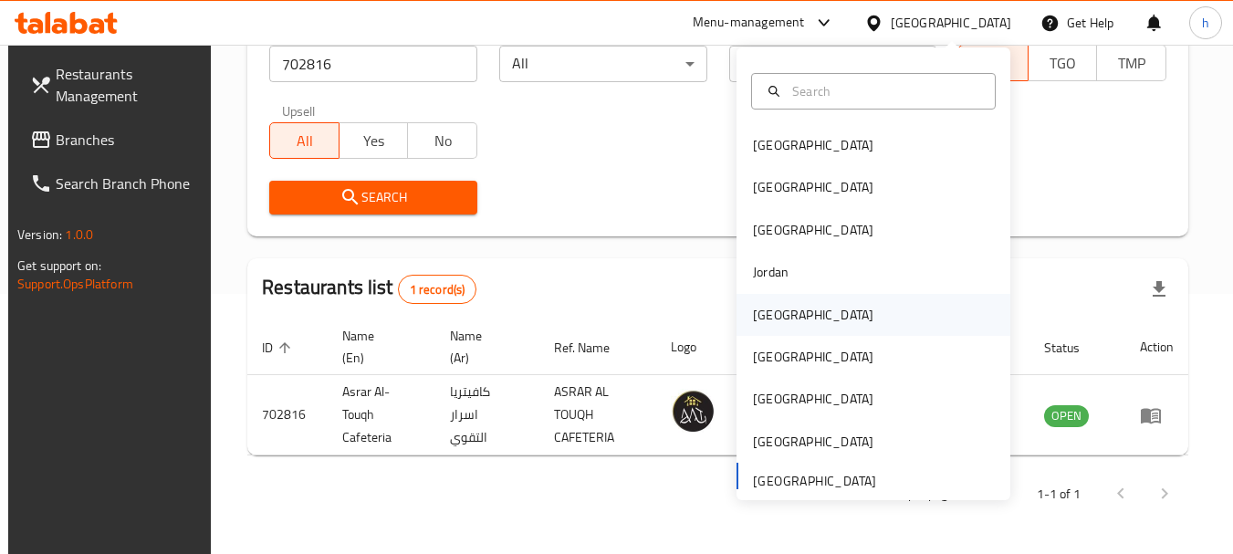
click at [763, 308] on div "[GEOGRAPHIC_DATA]" at bounding box center [813, 315] width 120 height 20
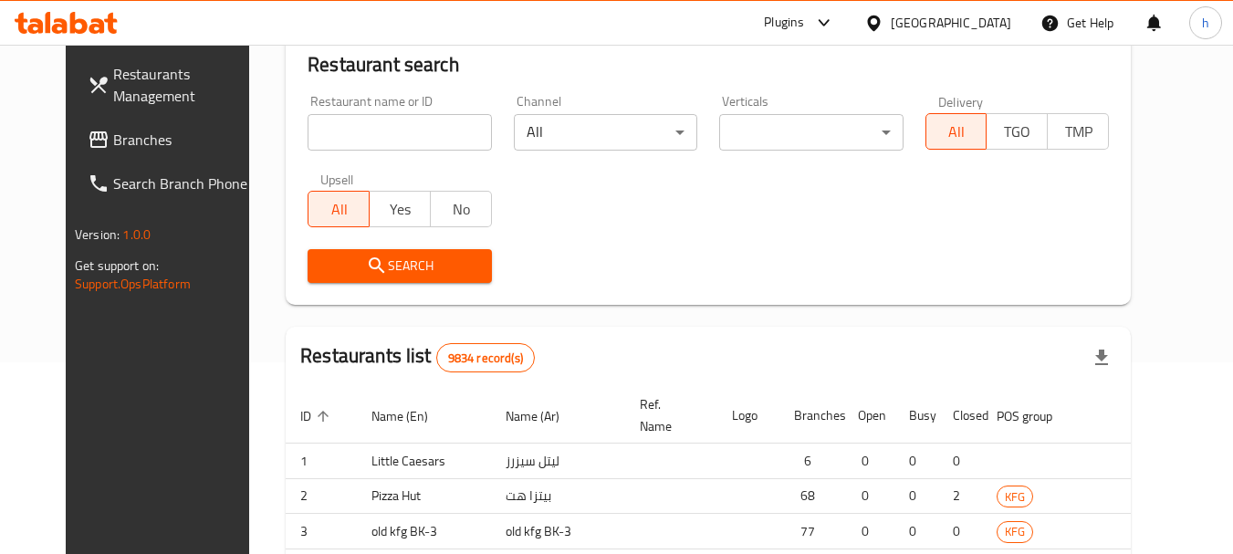
scroll to position [260, 0]
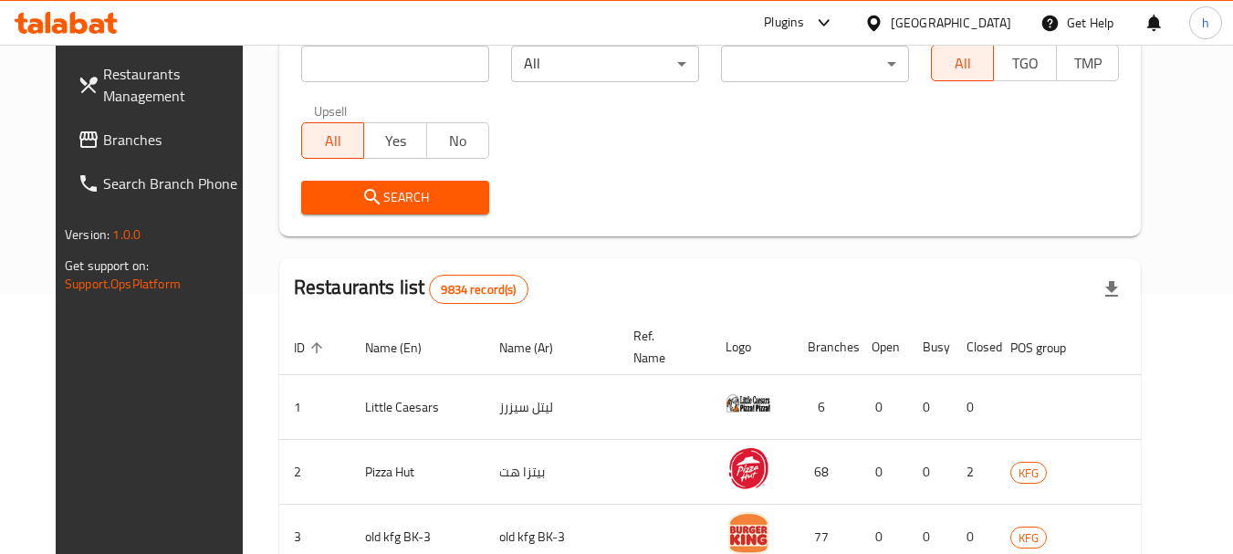
click at [89, 141] on div "Restaurants Management Branches Search Branch Phone Version: 1.0.0 Get support …" at bounding box center [617, 409] width 1122 height 1249
click at [103, 141] on span "Branches" at bounding box center [175, 140] width 144 height 22
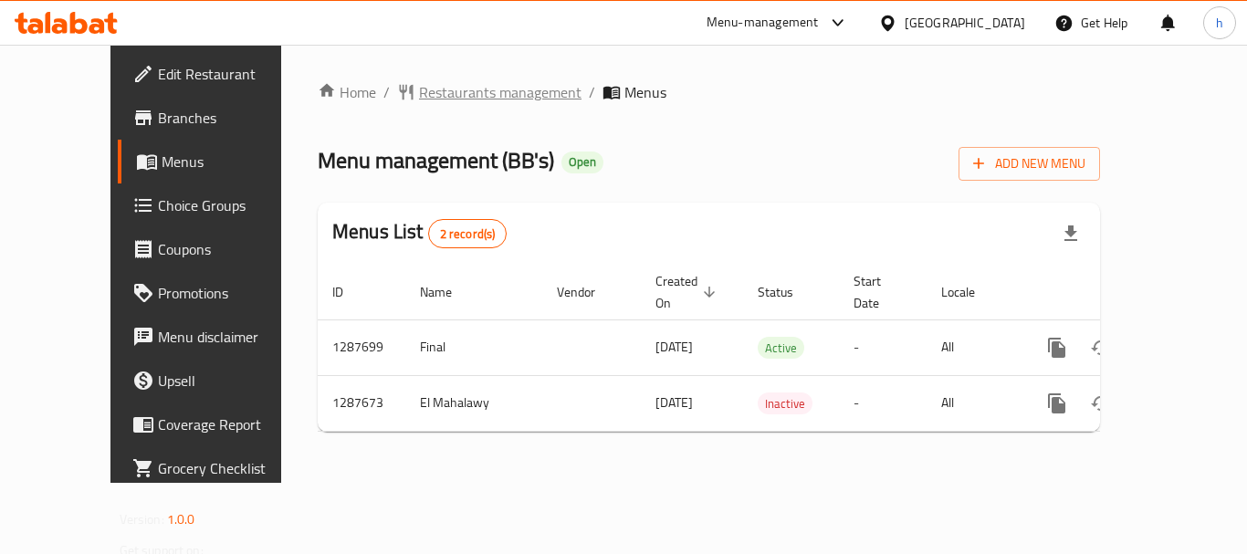
click at [427, 89] on span "Restaurants management" at bounding box center [500, 92] width 162 height 22
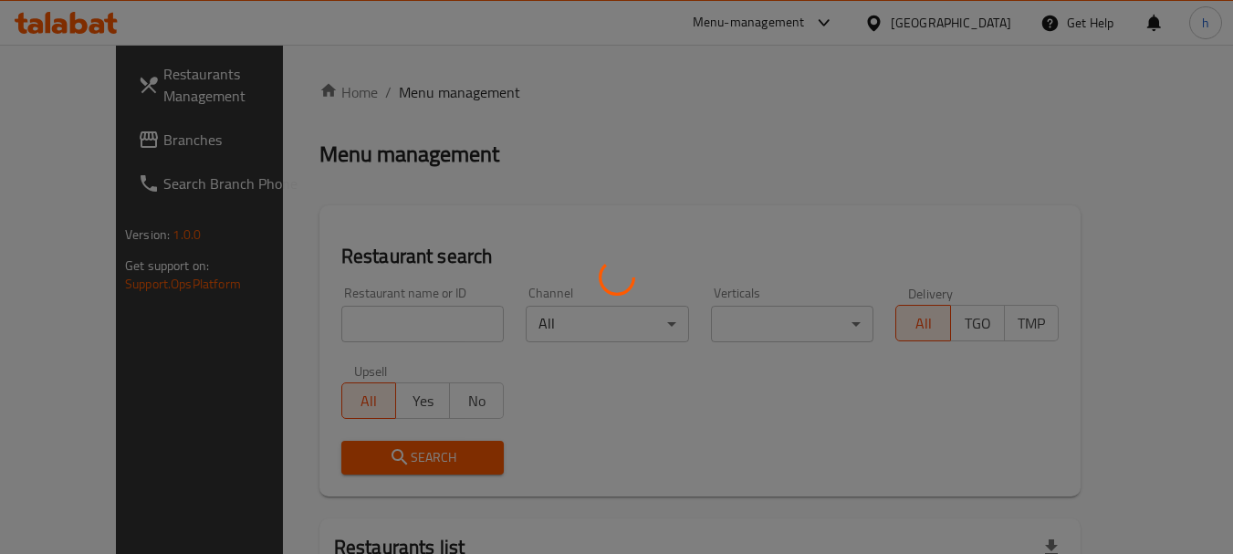
click at [332, 329] on div at bounding box center [616, 277] width 1233 height 554
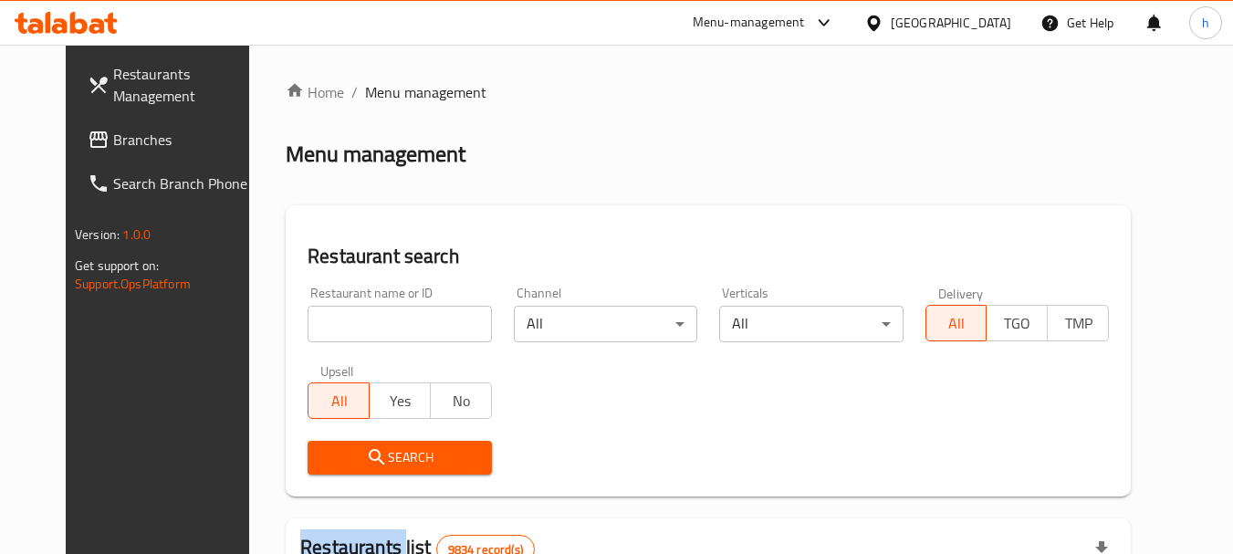
click at [332, 329] on div at bounding box center [616, 277] width 1233 height 554
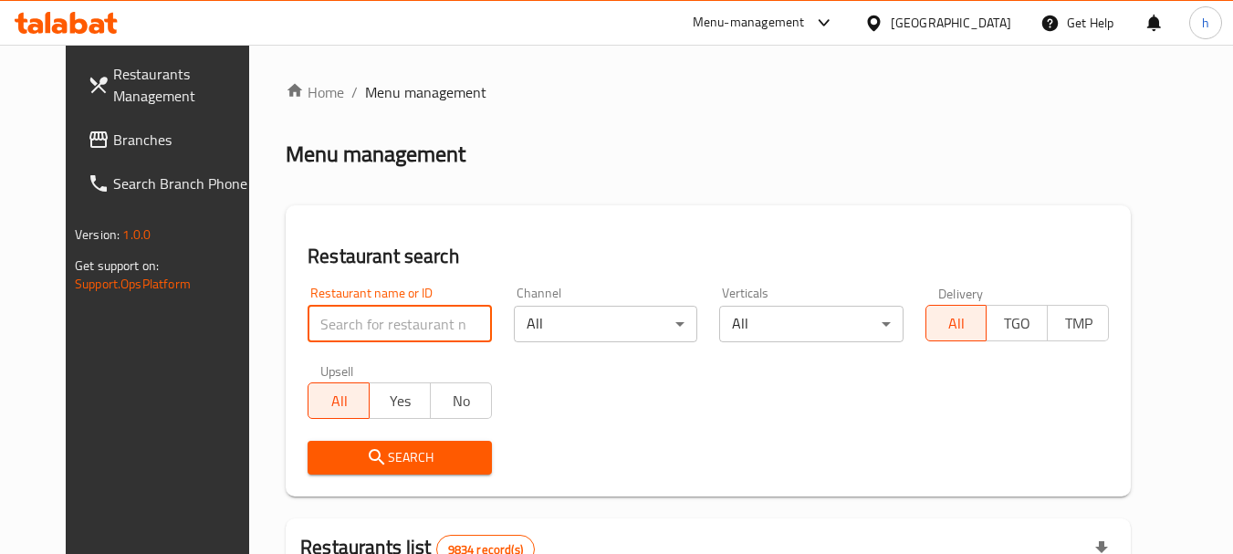
click at [332, 329] on input "search" at bounding box center [399, 324] width 183 height 37
paste input "696829"
type input "696829"
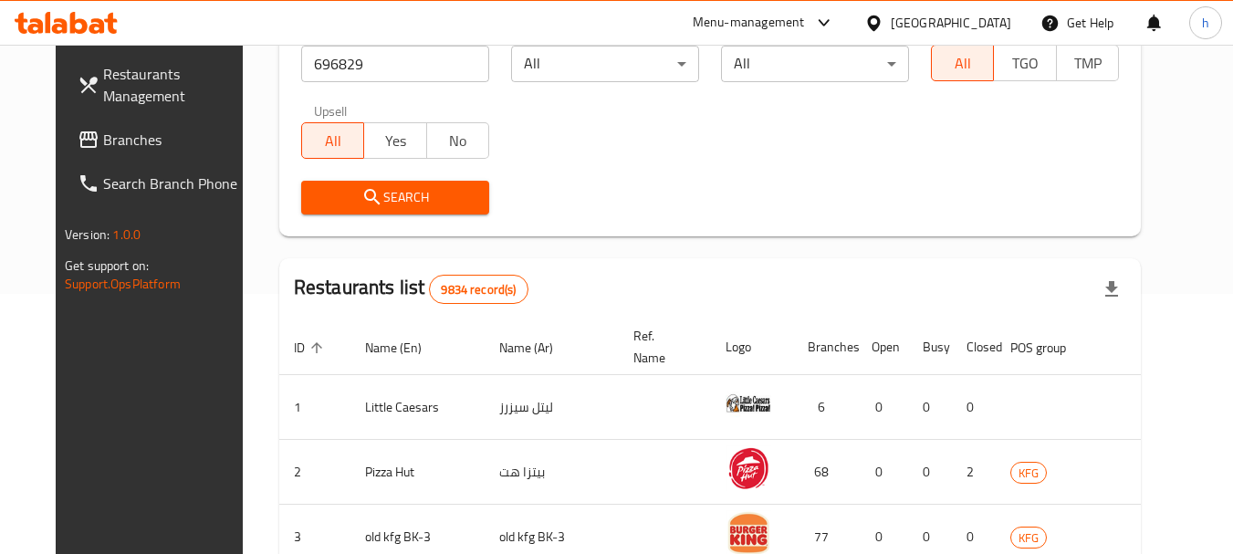
scroll to position [365, 0]
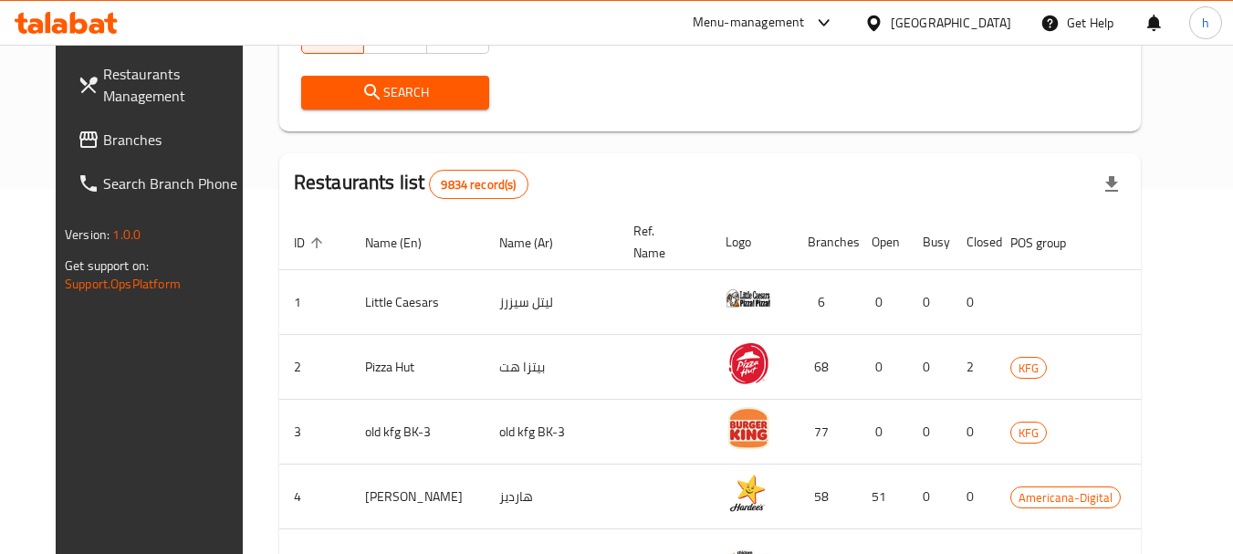
click at [382, 83] on span "Search" at bounding box center [395, 92] width 159 height 23
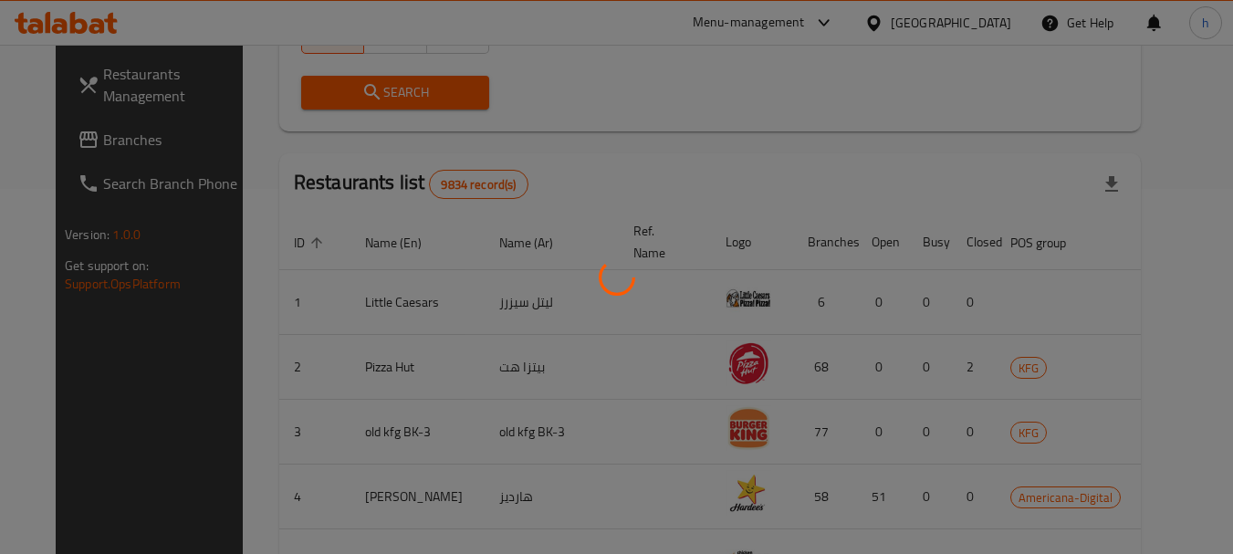
scroll to position [245, 0]
